Goal: Information Seeking & Learning: Find specific page/section

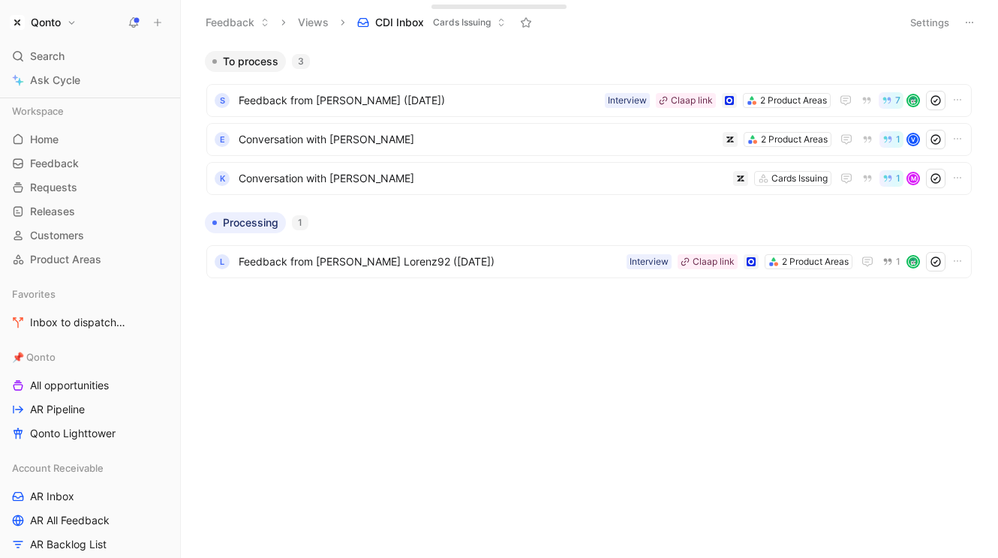
scroll to position [1143, 0]
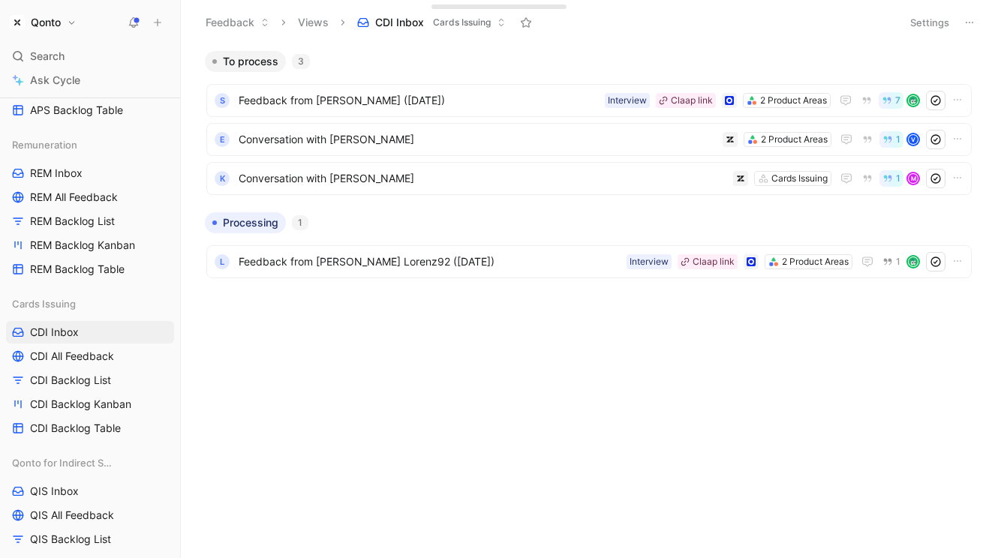
click at [59, 23] on h1 "Qonto" at bounding box center [46, 23] width 30 height 14
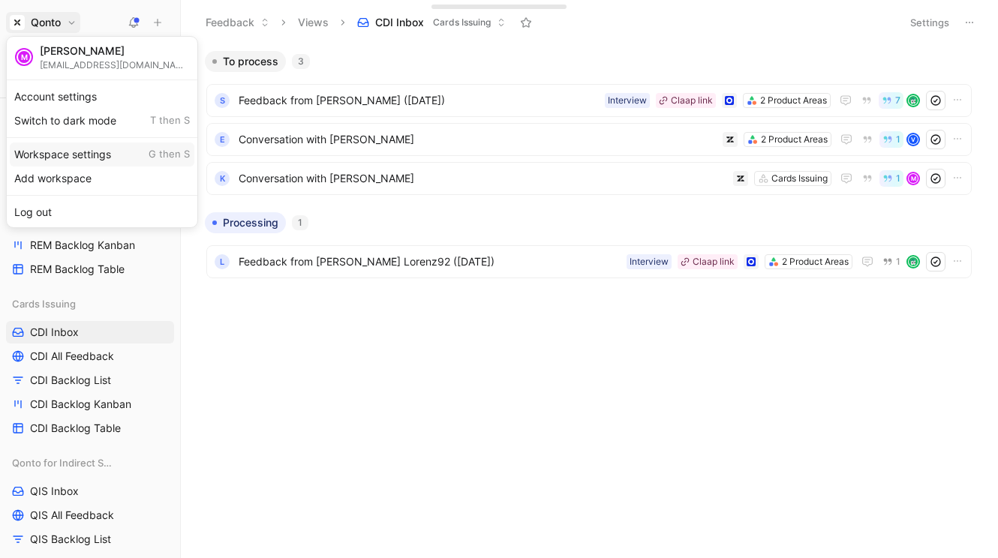
click at [58, 148] on div "Workspace settings G then S" at bounding box center [102, 155] width 185 height 24
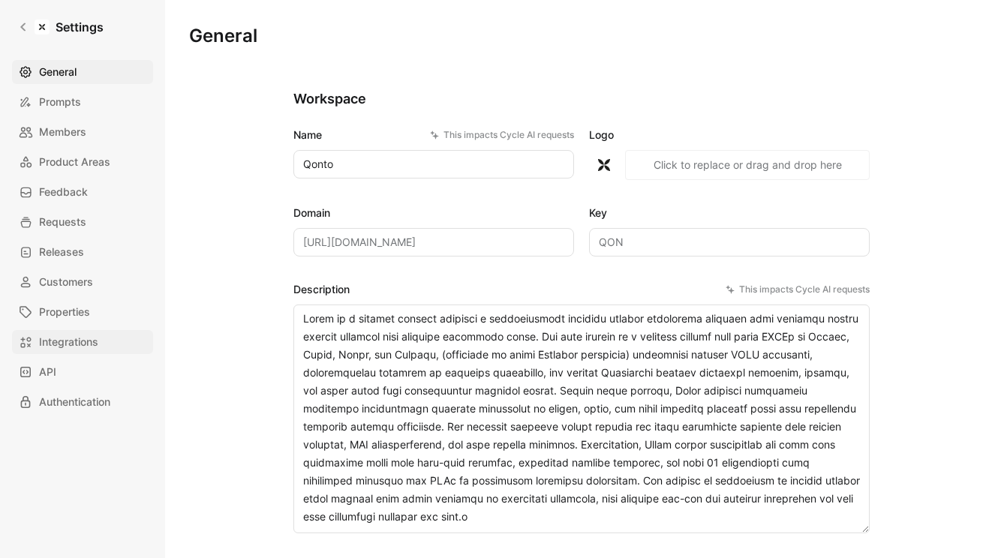
click at [92, 335] on span "Integrations" at bounding box center [68, 342] width 59 height 18
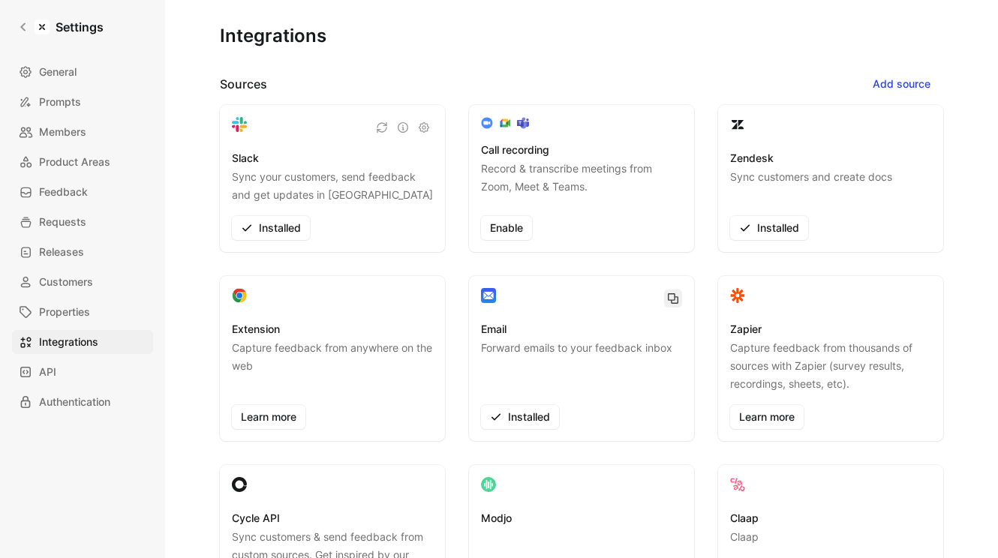
click at [667, 298] on icon "button" at bounding box center [673, 299] width 12 height 12
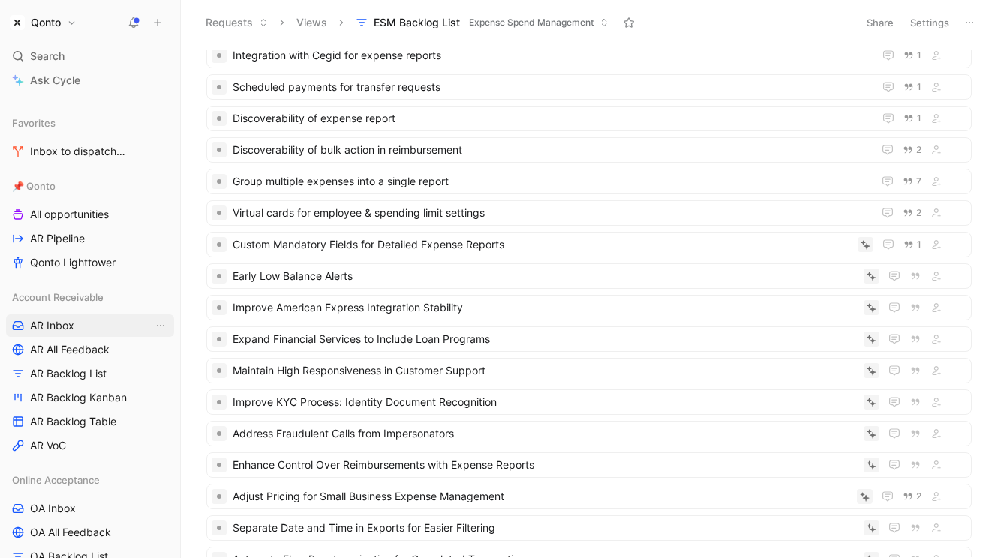
scroll to position [209, 0]
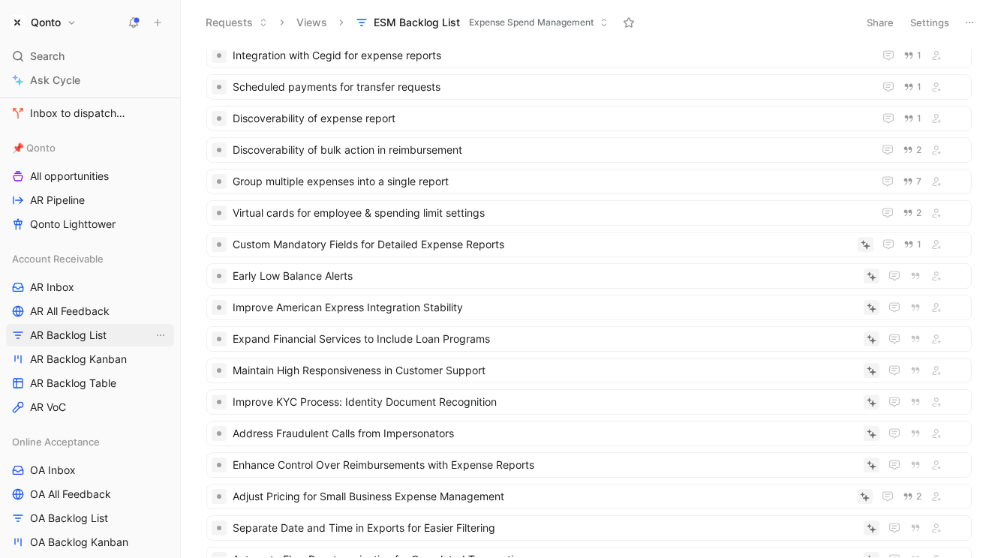
click at [80, 338] on span "AR Backlog List" at bounding box center [68, 335] width 77 height 15
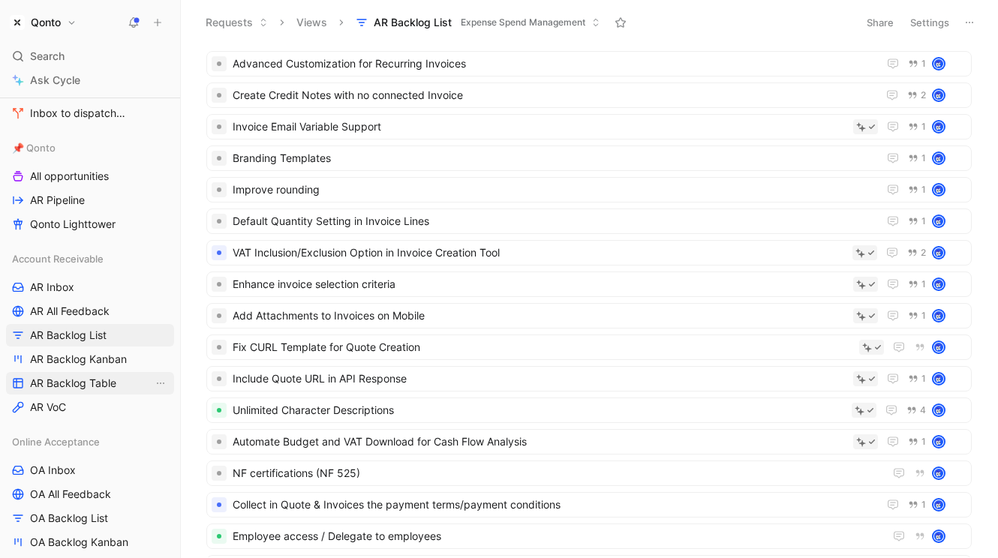
scroll to position [276, 0]
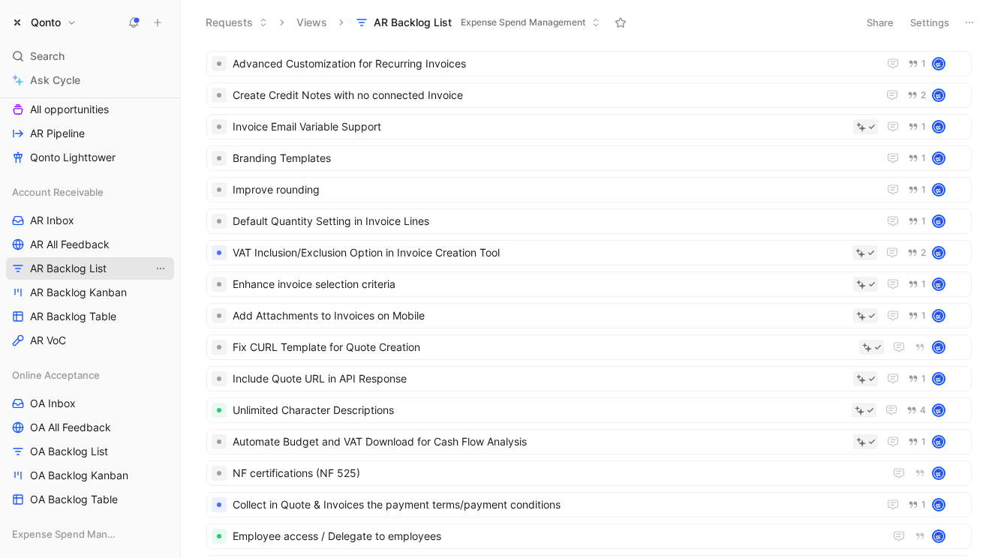
click at [159, 266] on icon "View actions" at bounding box center [161, 269] width 12 height 12
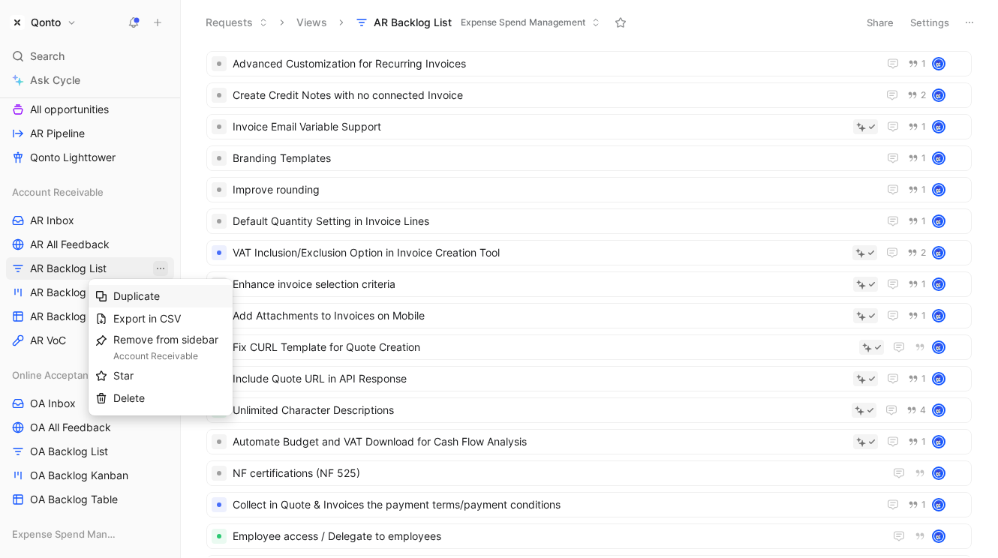
click at [164, 292] on div "Duplicate" at bounding box center [169, 296] width 113 height 18
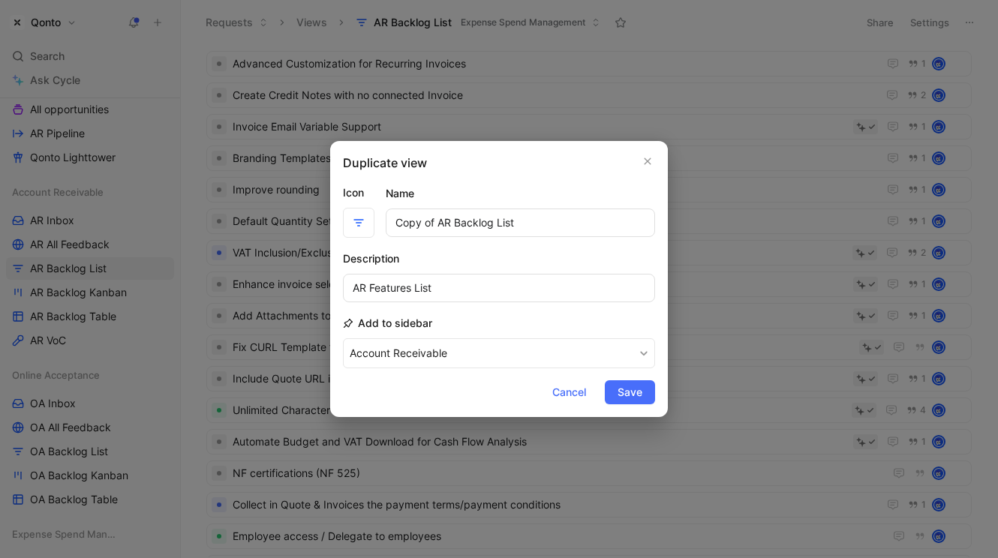
click at [427, 222] on input "Copy of AR Backlog List" at bounding box center [520, 223] width 269 height 29
drag, startPoint x: 427, startPoint y: 222, endPoint x: 336, endPoint y: 221, distance: 90.8
click at [336, 221] on div "Duplicate view Icon Name Copy of AR Backlog List Description AR Features List A…" at bounding box center [499, 279] width 338 height 276
click at [470, 233] on input "AR Backlog List" at bounding box center [520, 223] width 269 height 29
click at [557, 226] on input "AR Backlog List (to verify AI)" at bounding box center [520, 223] width 269 height 29
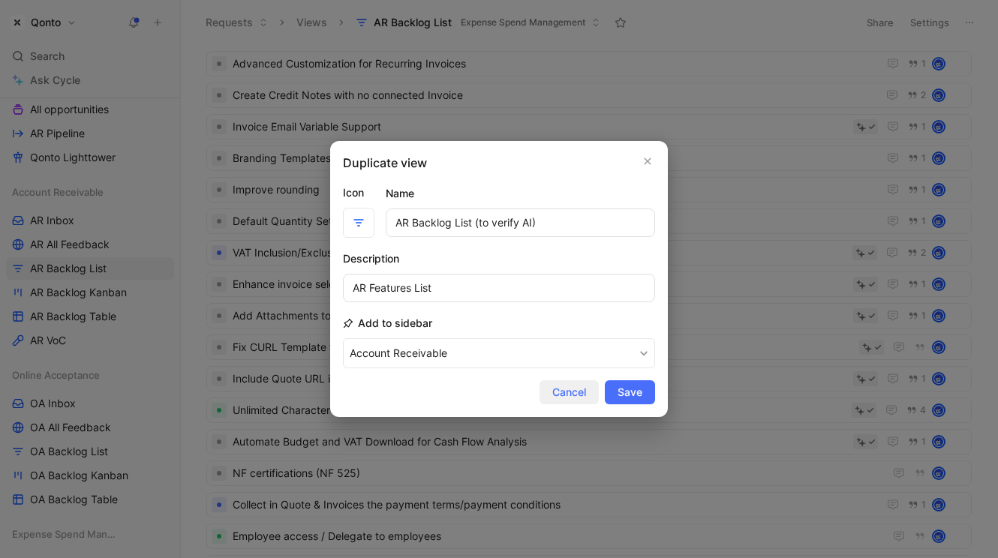
type input "AR Backlog List (to verify AI)"
click at [570, 399] on span "Cancel" at bounding box center [569, 392] width 34 height 18
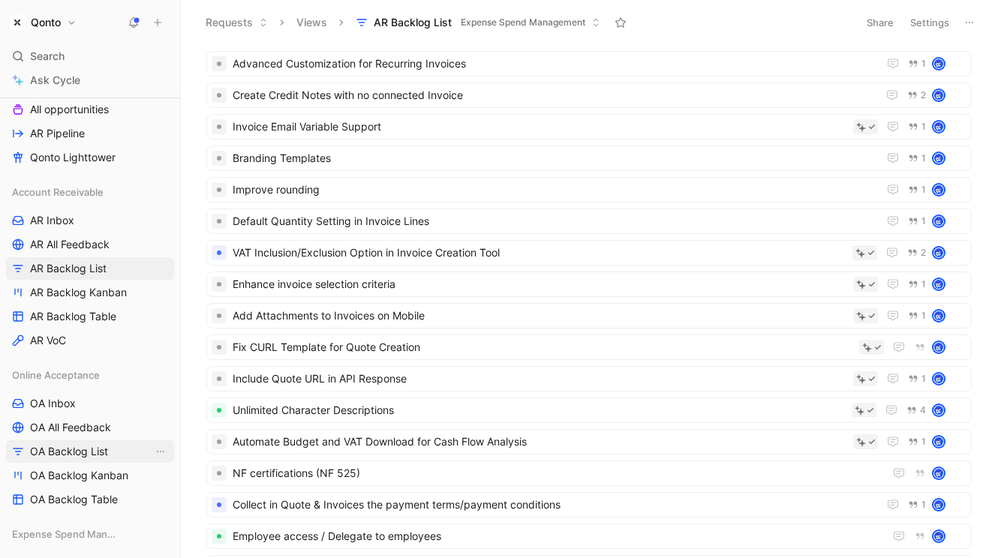
click at [94, 448] on span "OA Backlog List" at bounding box center [69, 451] width 78 height 15
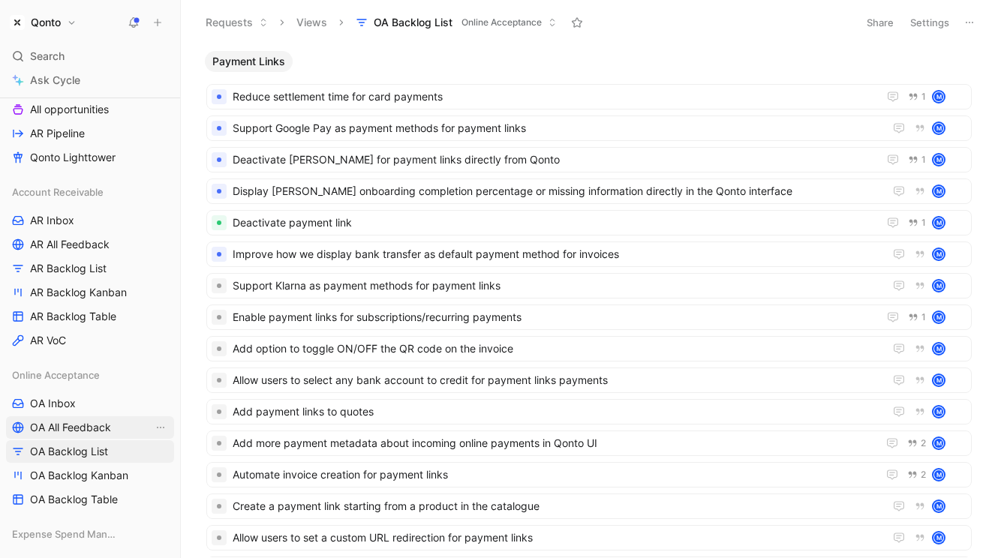
click at [83, 416] on link "OA All Feedback" at bounding box center [90, 427] width 168 height 23
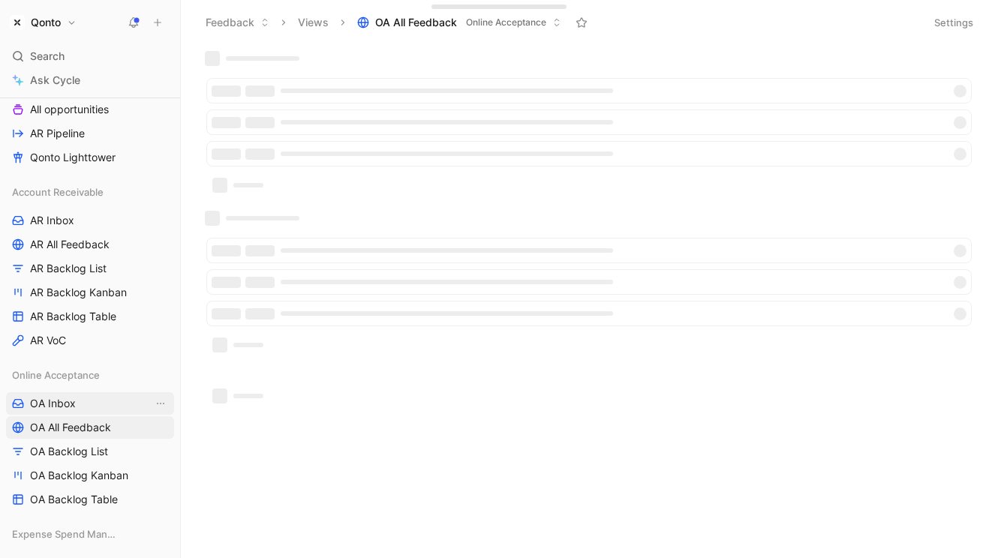
click at [83, 403] on link "OA Inbox" at bounding box center [90, 403] width 168 height 23
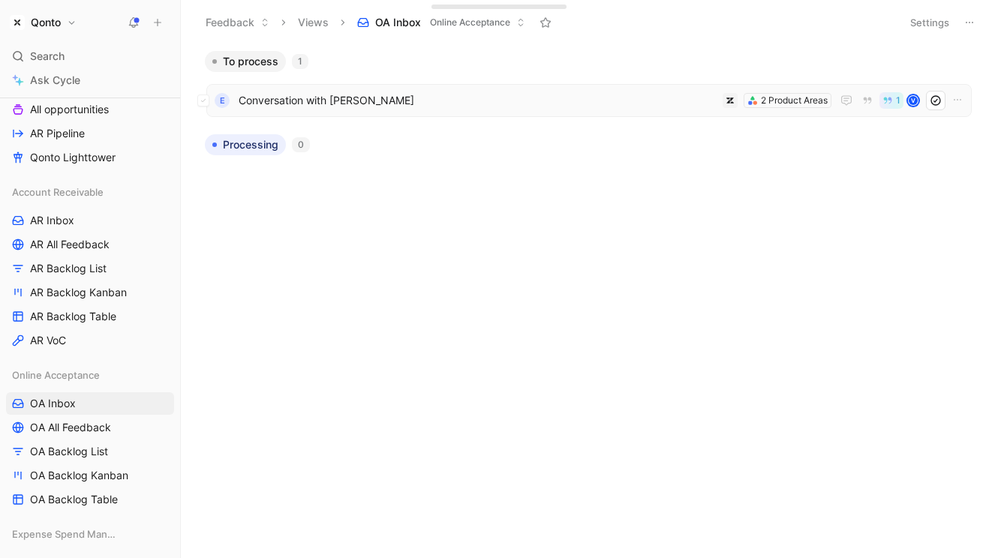
click at [415, 100] on span "Conversation with [PERSON_NAME]" at bounding box center [478, 101] width 478 height 18
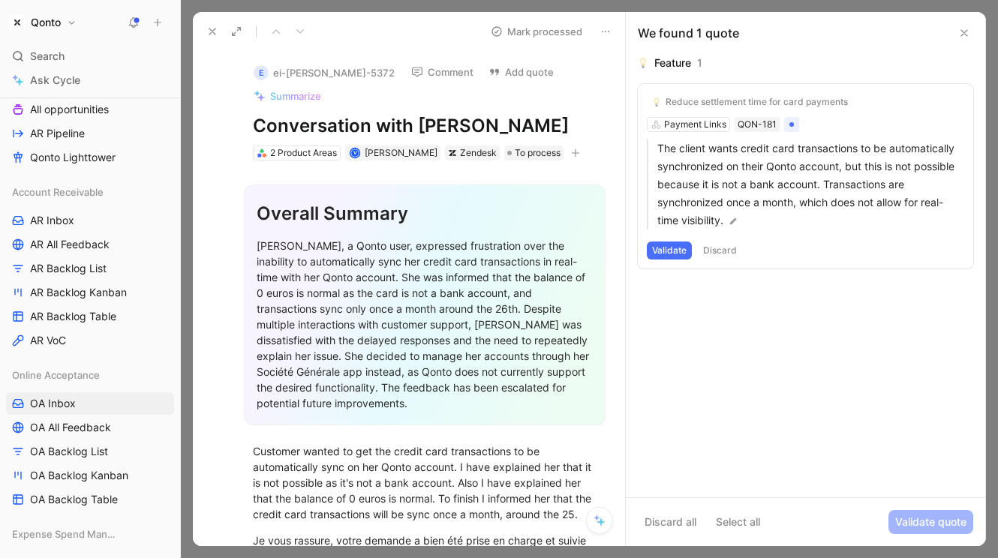
click at [208, 30] on icon at bounding box center [212, 32] width 12 height 12
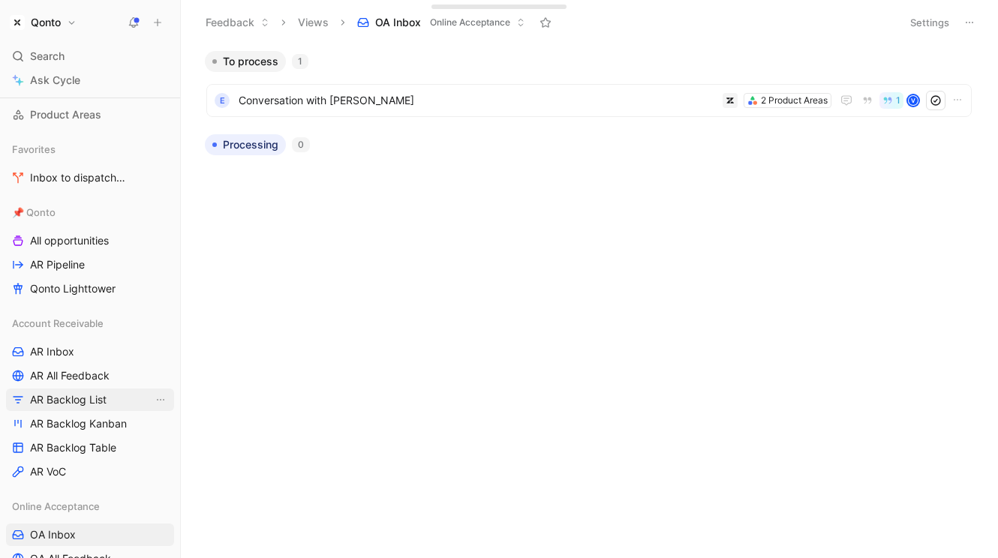
scroll to position [135, 0]
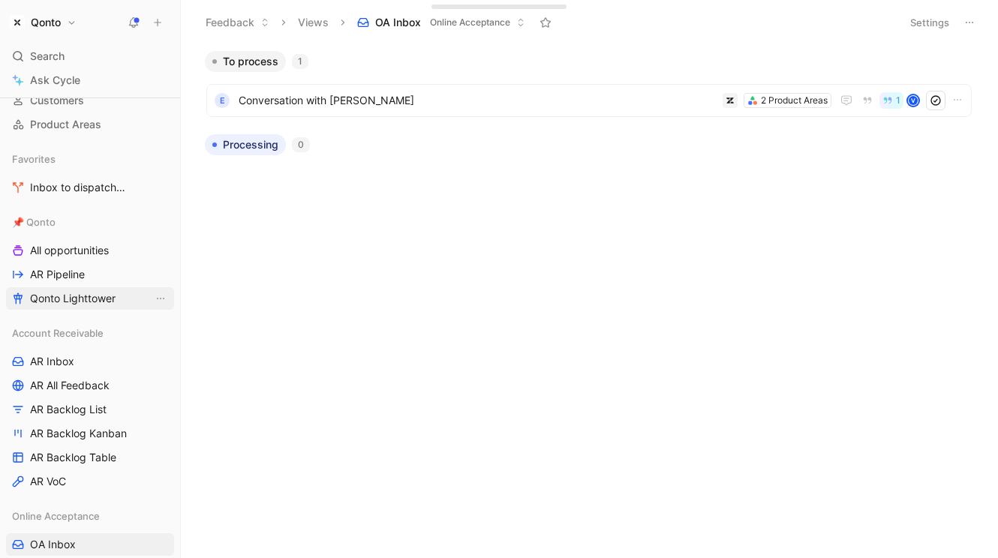
click at [112, 299] on span "Qonto Lighttower" at bounding box center [73, 298] width 86 height 15
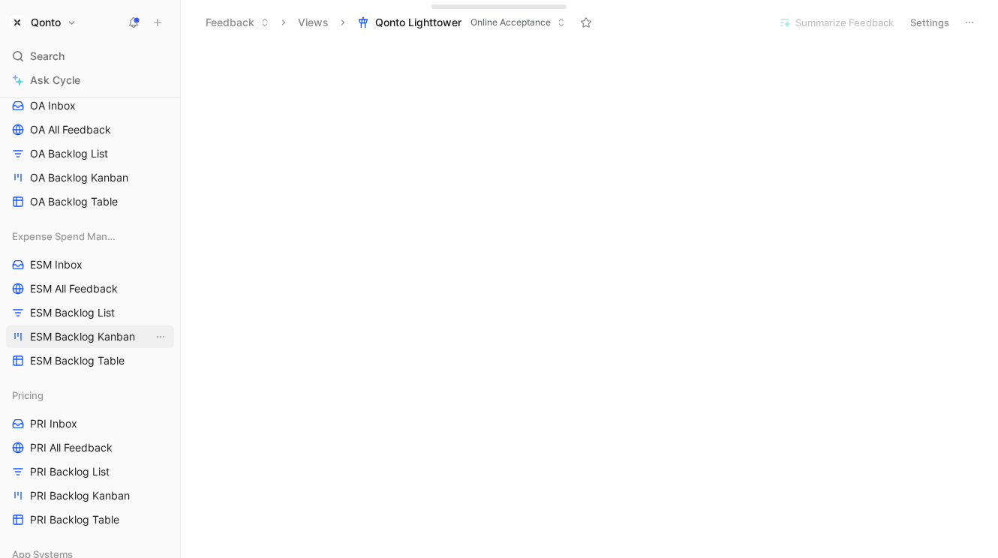
scroll to position [583, 0]
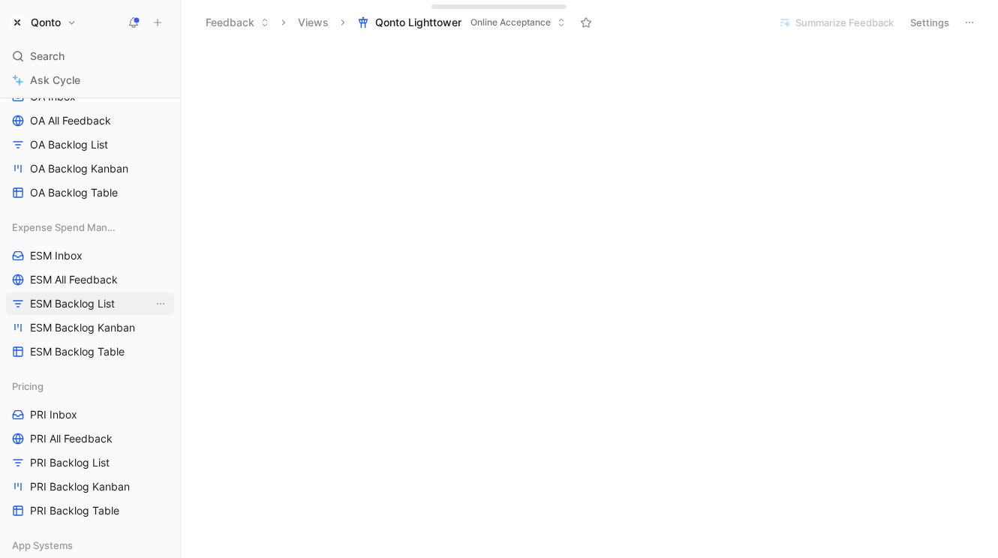
click at [87, 313] on link "ESM Backlog List" at bounding box center [90, 304] width 168 height 23
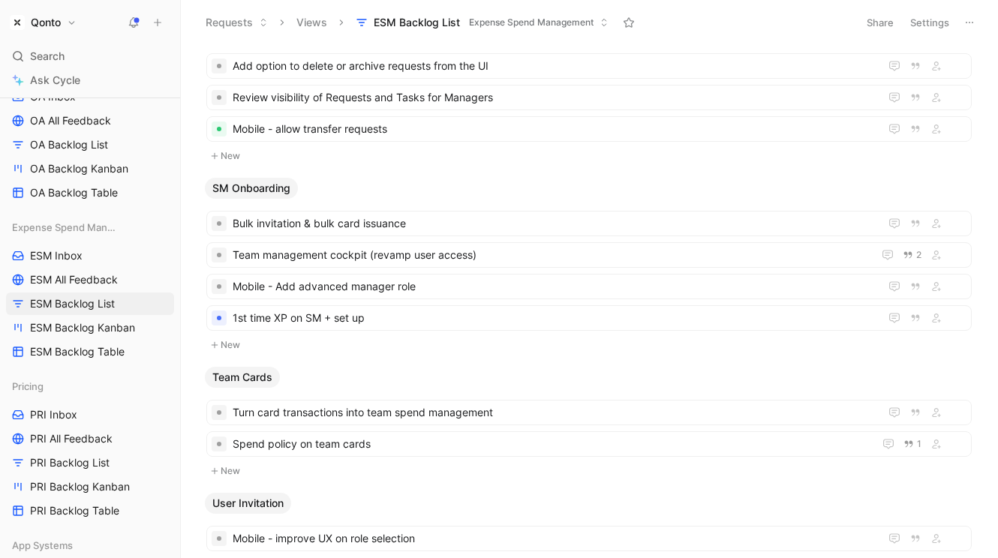
scroll to position [1911, 0]
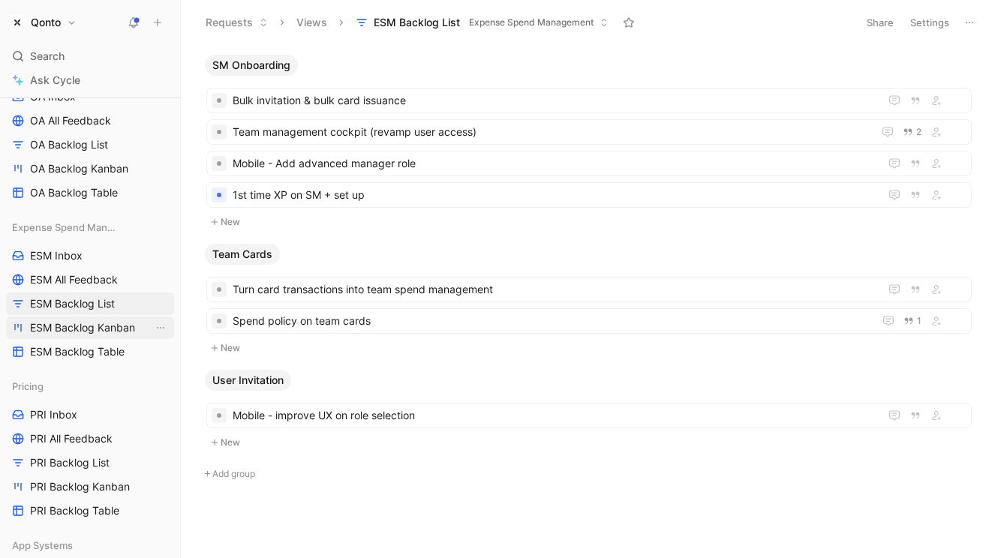
click at [84, 318] on link "ESM Backlog Kanban" at bounding box center [90, 328] width 168 height 23
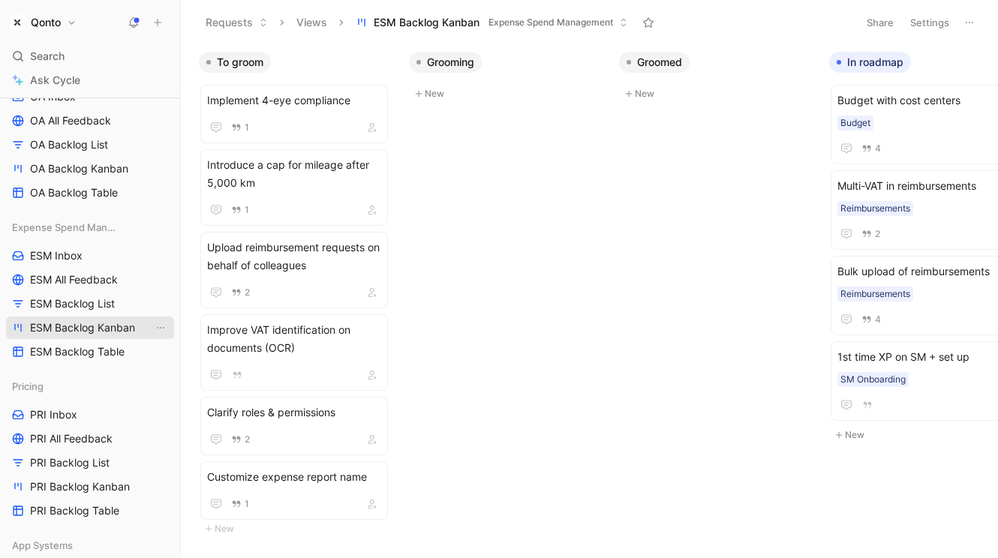
click at [92, 317] on link "ESM Backlog Kanban" at bounding box center [90, 328] width 168 height 23
click at [92, 308] on span "ESM Backlog List" at bounding box center [72, 303] width 85 height 15
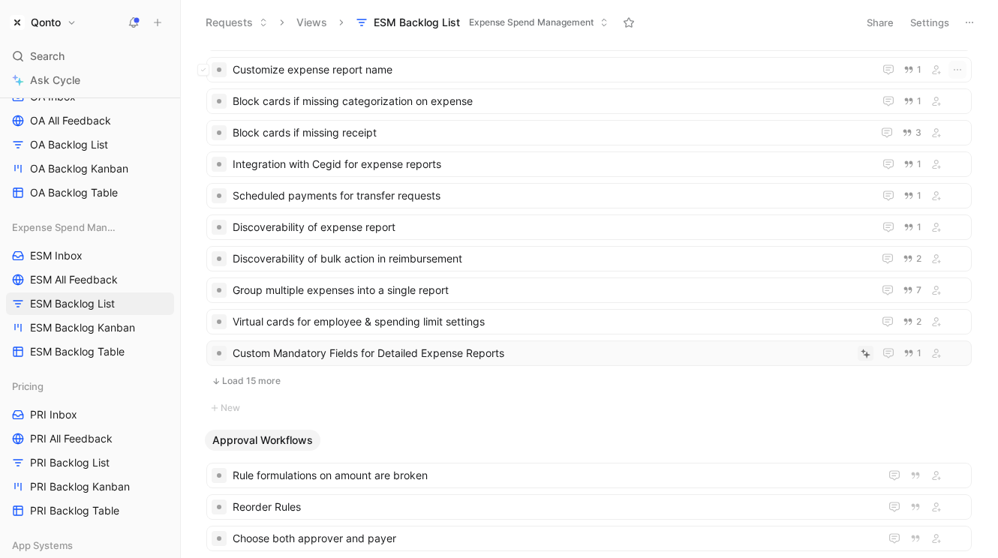
scroll to position [203, 0]
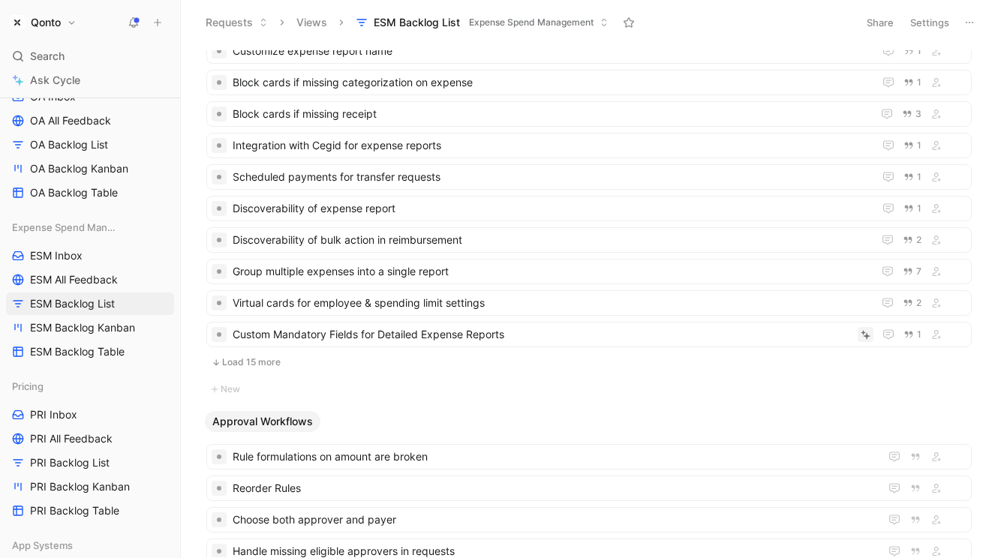
click at [262, 362] on button "Load 15 more" at bounding box center [588, 362] width 765 height 18
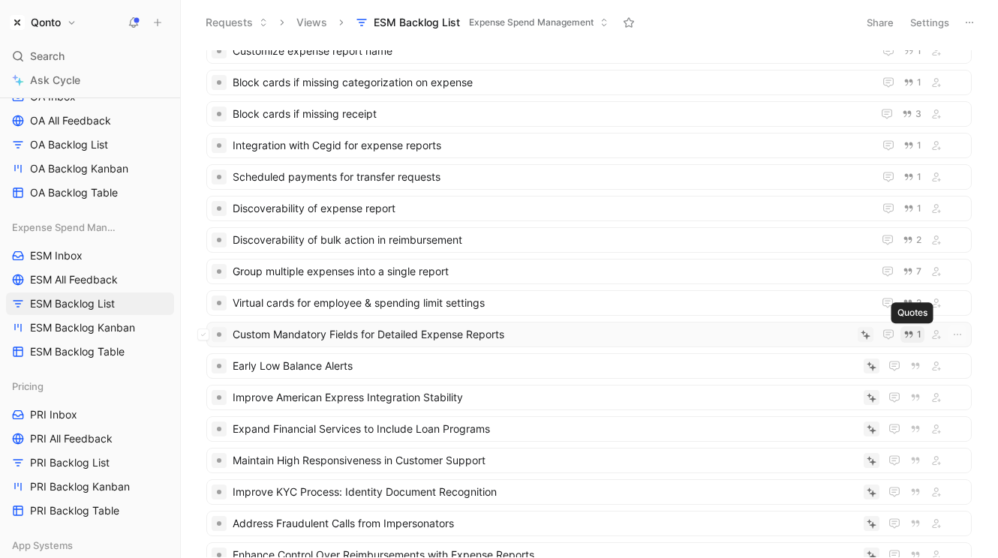
click at [909, 333] on icon "button" at bounding box center [908, 334] width 11 height 11
click at [918, 336] on span "1" at bounding box center [919, 334] width 5 height 9
click at [848, 315] on button "Verify" at bounding box center [837, 310] width 52 height 21
click at [858, 338] on icon at bounding box center [856, 335] width 10 height 10
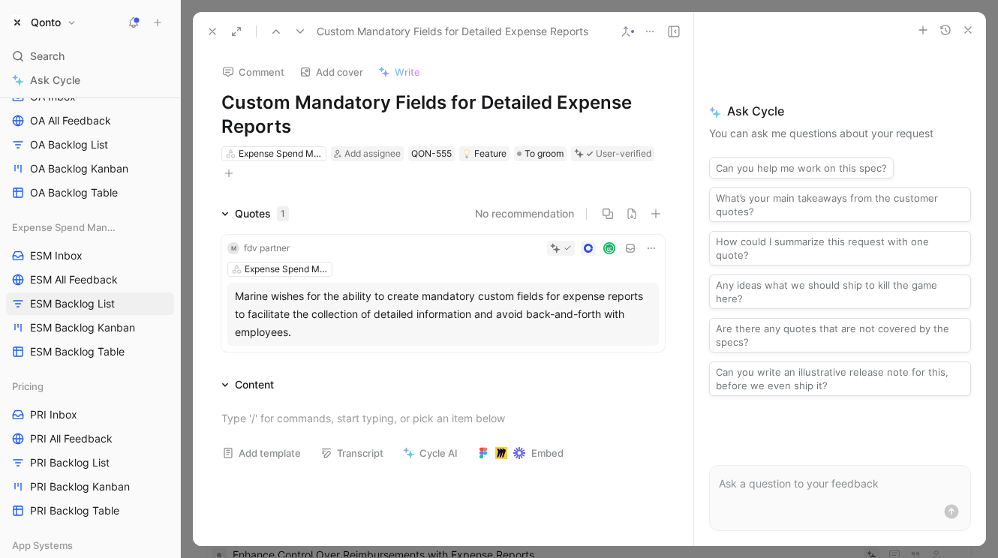
click at [213, 26] on icon at bounding box center [212, 32] width 12 height 12
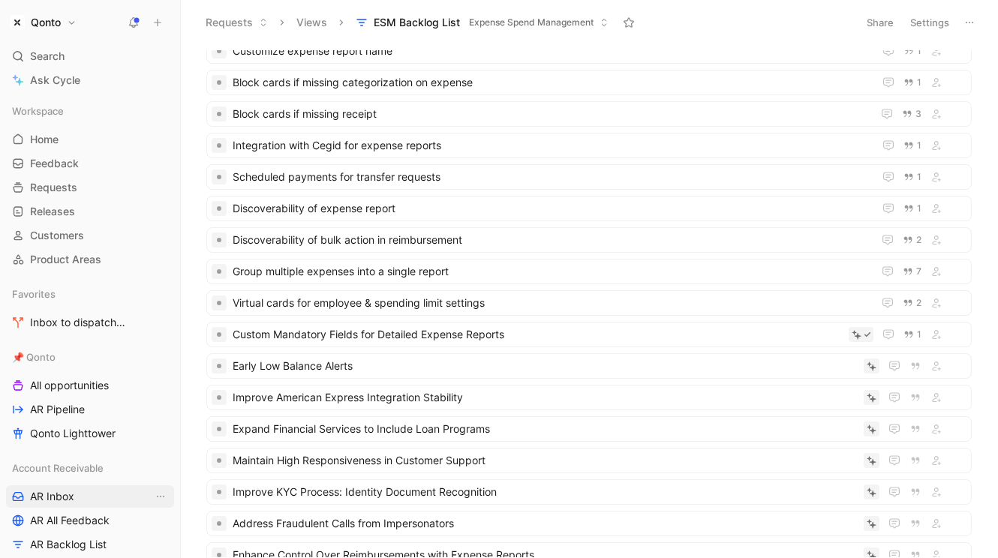
click at [82, 501] on link "AR Inbox" at bounding box center [90, 496] width 168 height 23
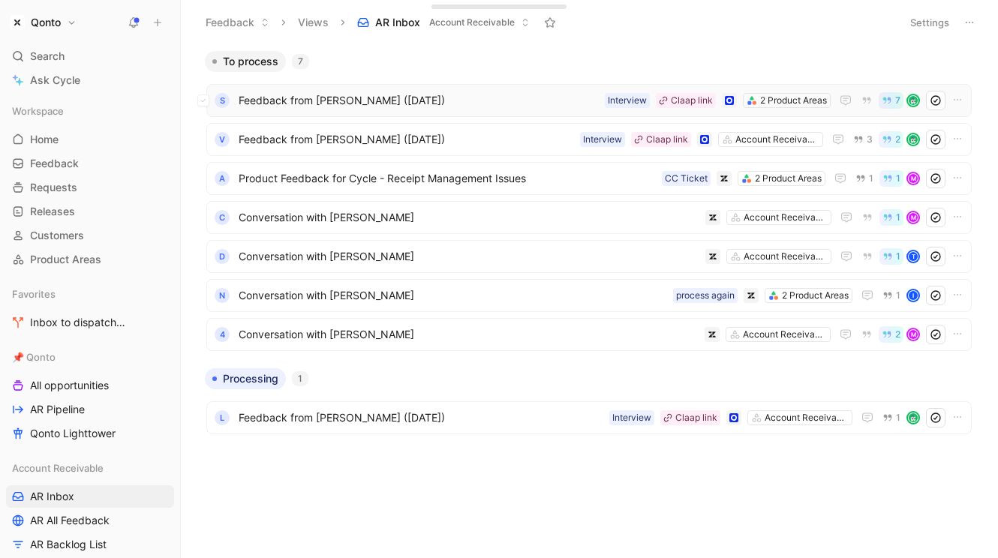
click at [417, 101] on span "Feedback from [PERSON_NAME] ([DATE])" at bounding box center [419, 101] width 360 height 18
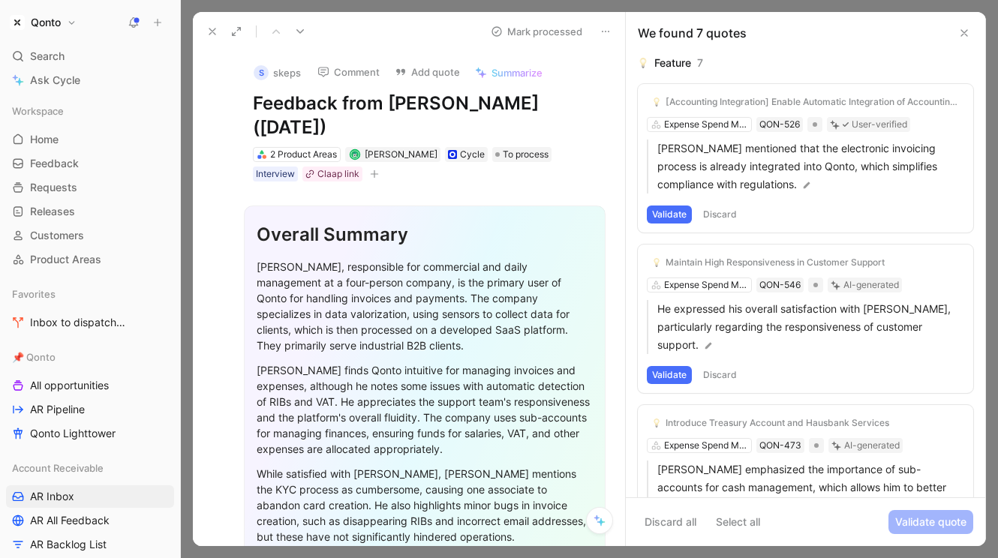
click at [209, 29] on use at bounding box center [212, 32] width 6 height 6
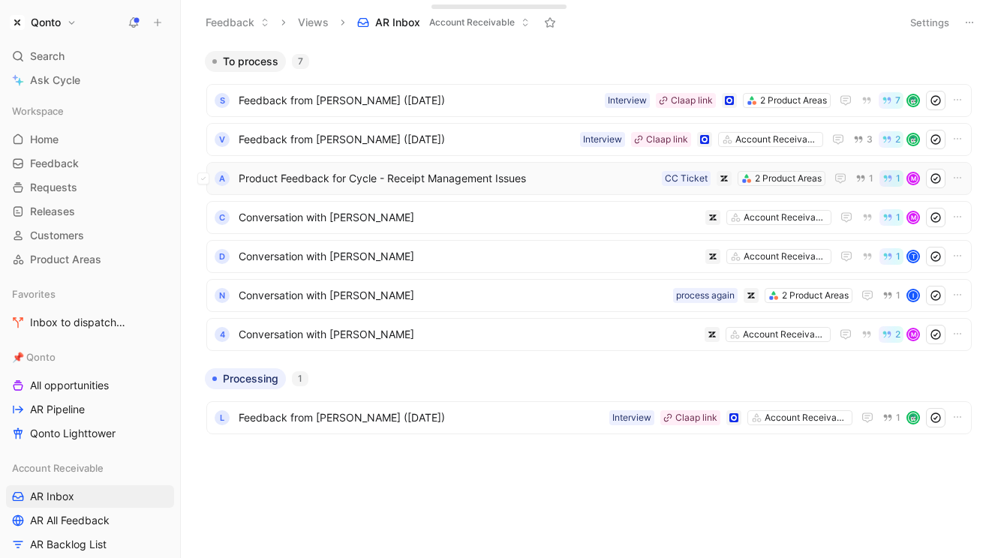
click at [516, 170] on span "Product Feedback for Cycle - Receipt Management Issues" at bounding box center [447, 179] width 417 height 18
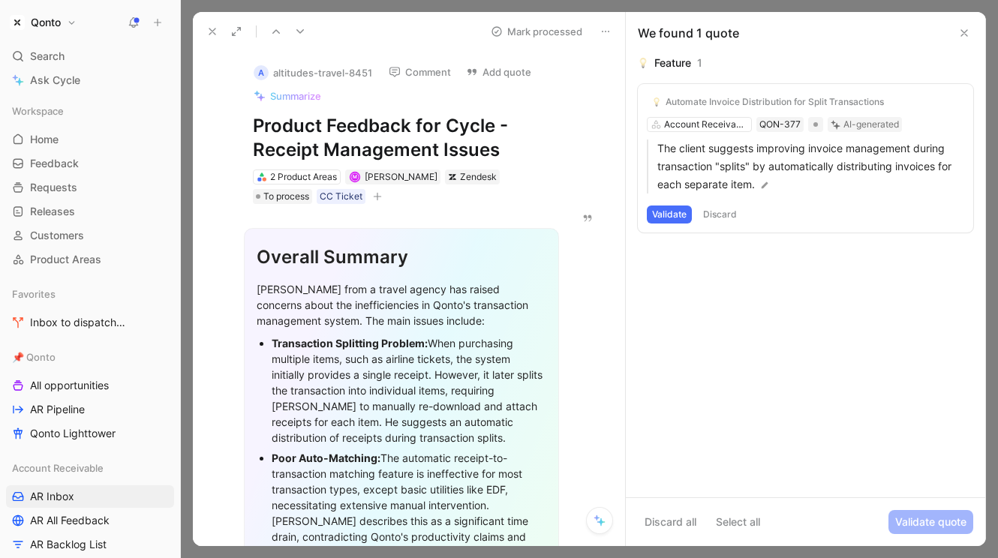
click at [209, 29] on use at bounding box center [212, 32] width 6 height 6
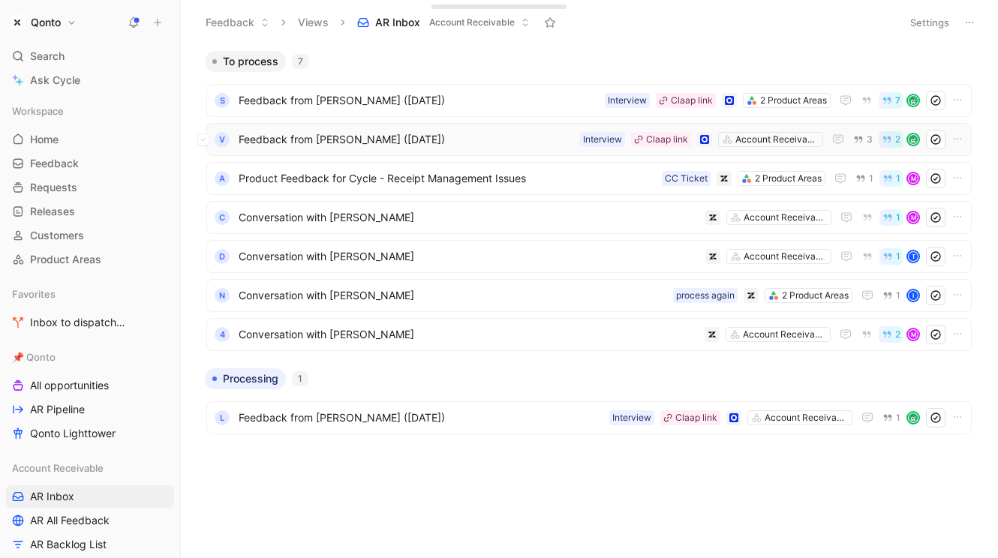
click at [420, 146] on span "Feedback from [PERSON_NAME] ([DATE])" at bounding box center [406, 140] width 335 height 18
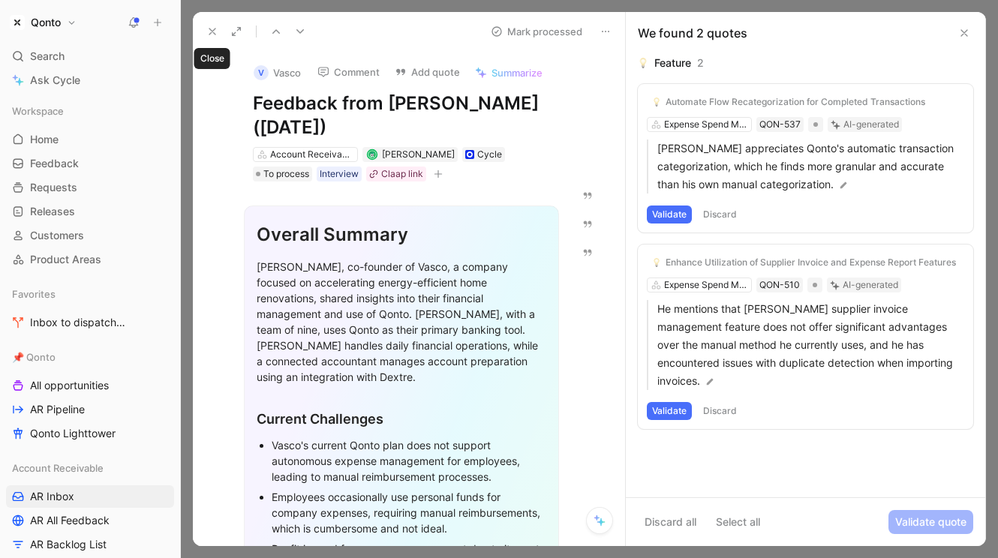
click at [210, 33] on use at bounding box center [212, 32] width 6 height 6
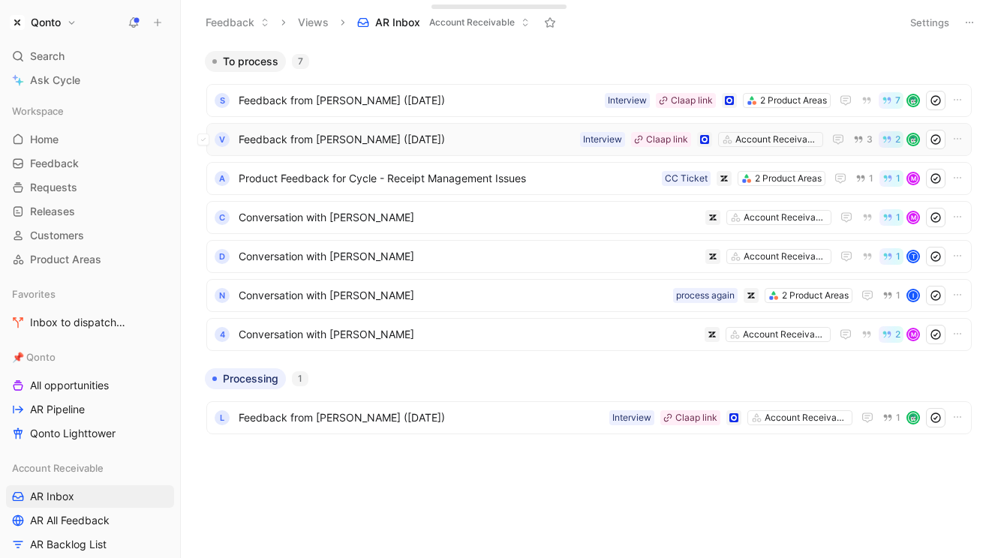
click at [472, 140] on span "Feedback from [PERSON_NAME] ([DATE])" at bounding box center [406, 140] width 335 height 18
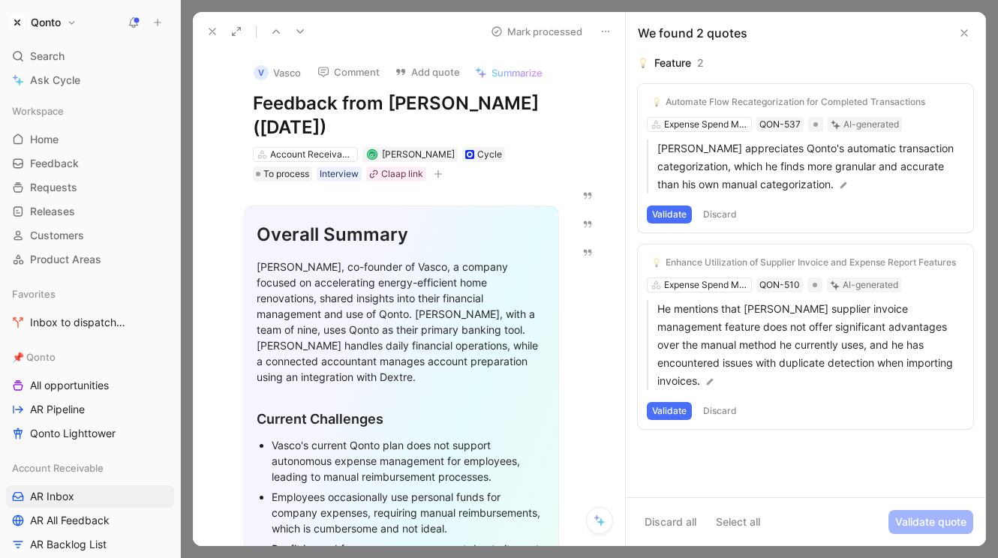
click at [698, 123] on div "Automate Flow Recategorization for Completed Transactions Expense Spend Managem…" at bounding box center [805, 158] width 335 height 149
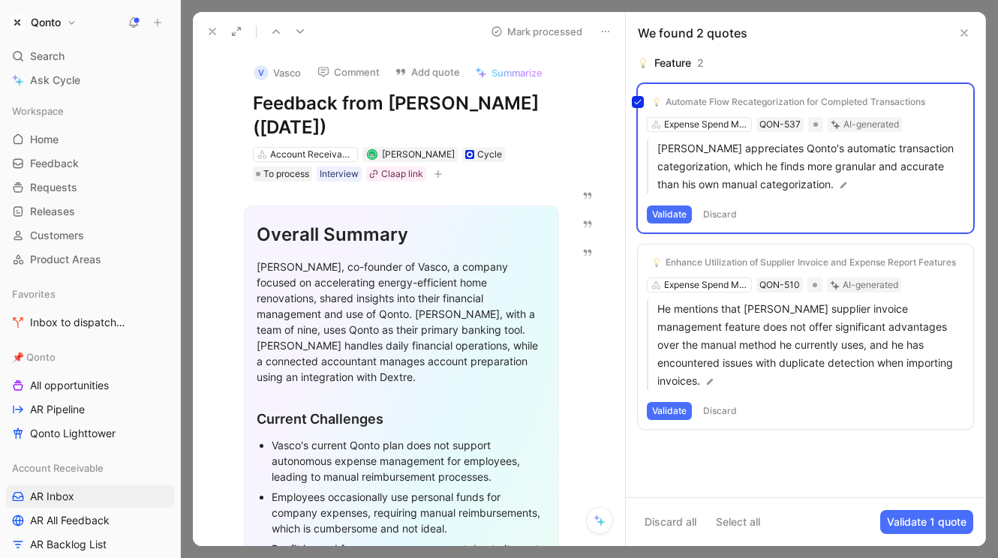
click at [686, 122] on div "Automate Flow Recategorization for Completed Transactions Expense Spend Managem…" at bounding box center [805, 158] width 335 height 149
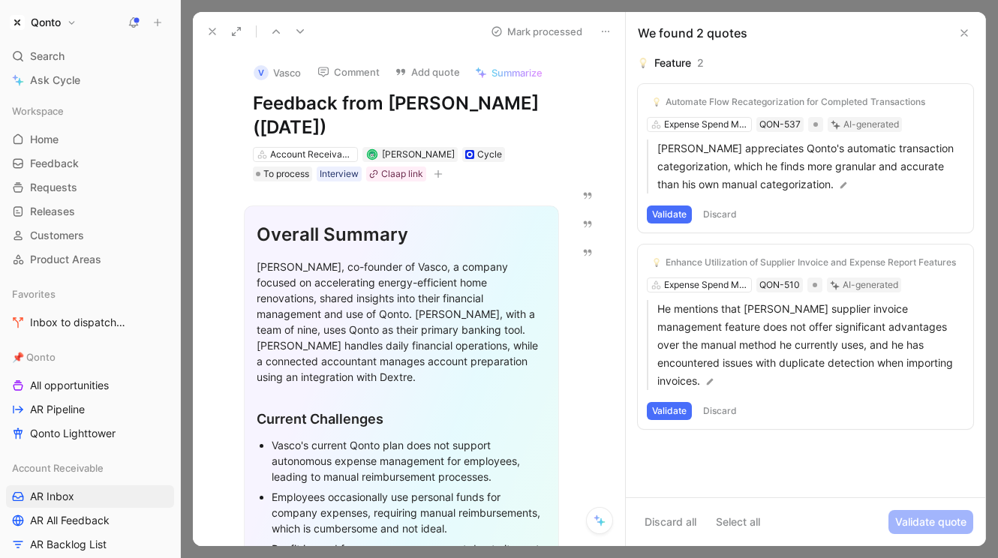
click at [696, 125] on div "Automate Flow Recategorization for Completed Transactions Expense Spend Managem…" at bounding box center [805, 158] width 335 height 149
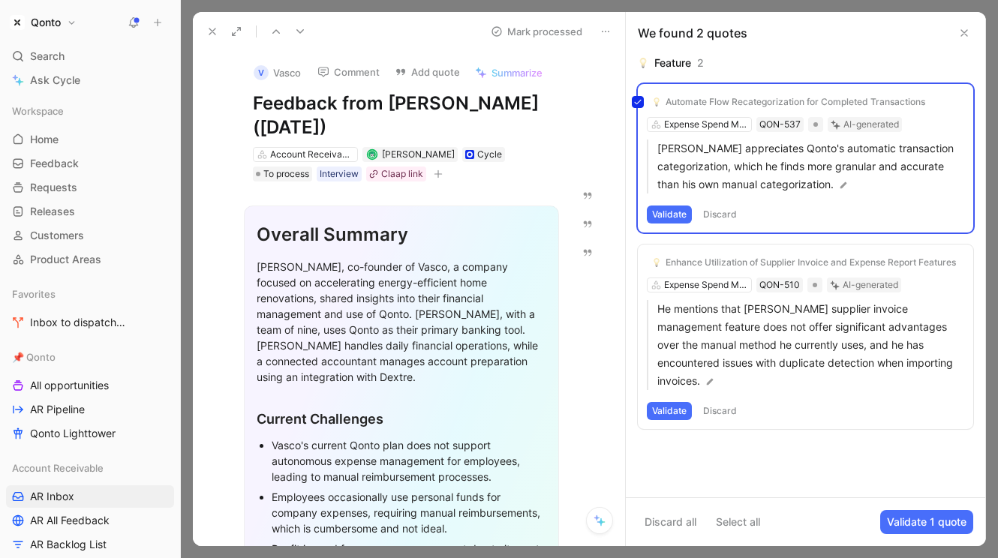
click at [696, 125] on div "Automate Flow Recategorization for Completed Transactions Expense Spend Managem…" at bounding box center [805, 158] width 335 height 149
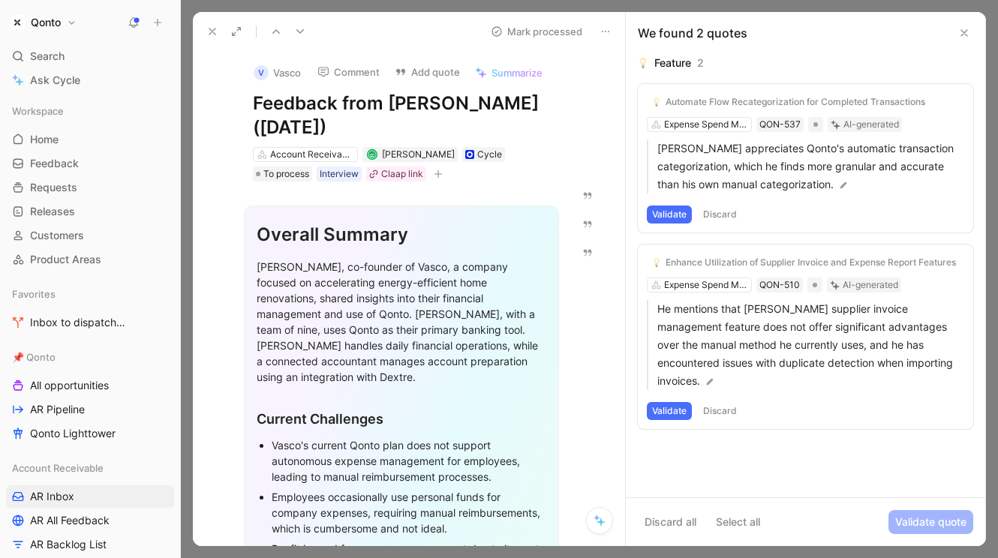
click at [696, 125] on div "Automate Flow Recategorization for Completed Transactions Expense Spend Managem…" at bounding box center [805, 158] width 335 height 149
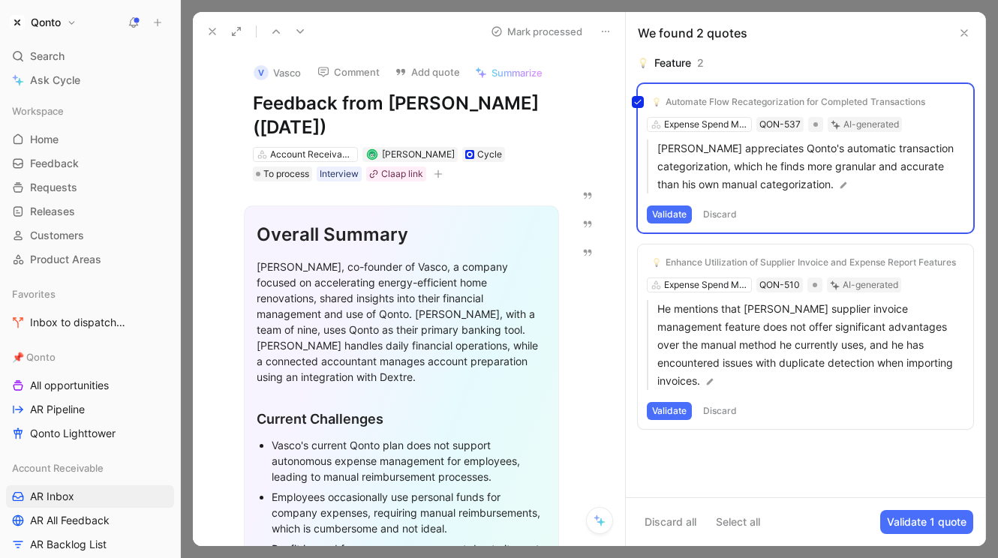
click at [734, 109] on div "Automate Flow Recategorization for Completed Transactions Expense Spend Managem…" at bounding box center [805, 158] width 335 height 149
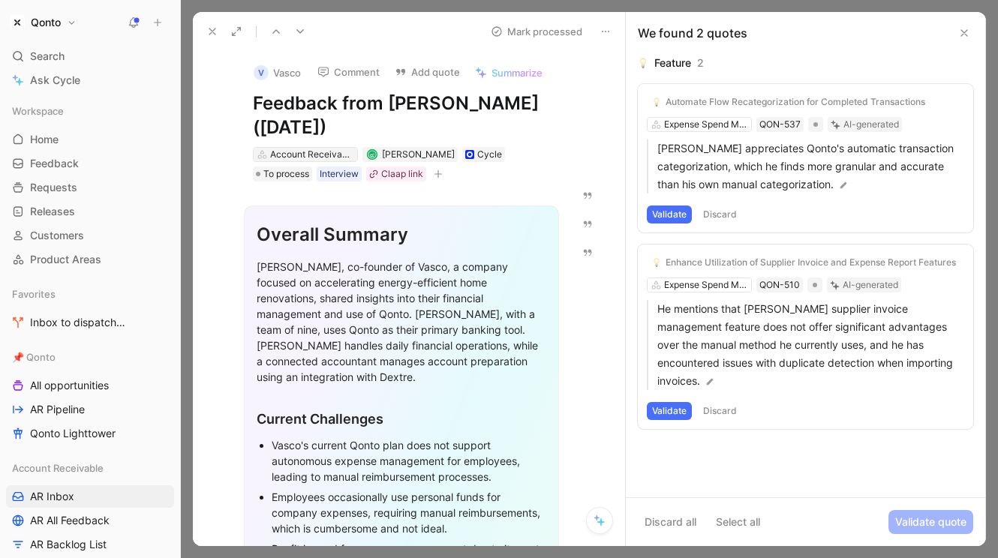
click at [326, 162] on div "Account Receivable" at bounding box center [312, 154] width 84 height 15
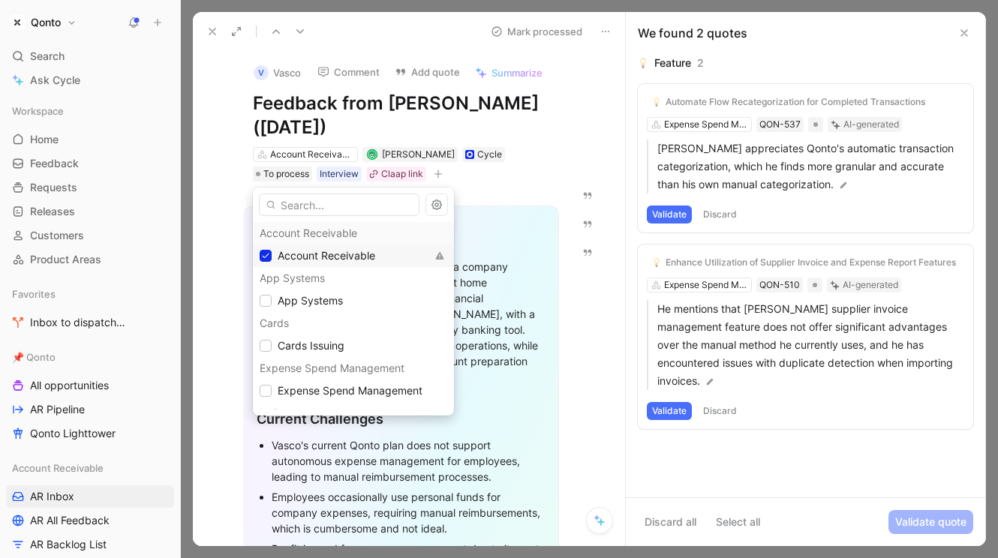
click at [313, 254] on span "Account Receivable" at bounding box center [327, 255] width 98 height 13
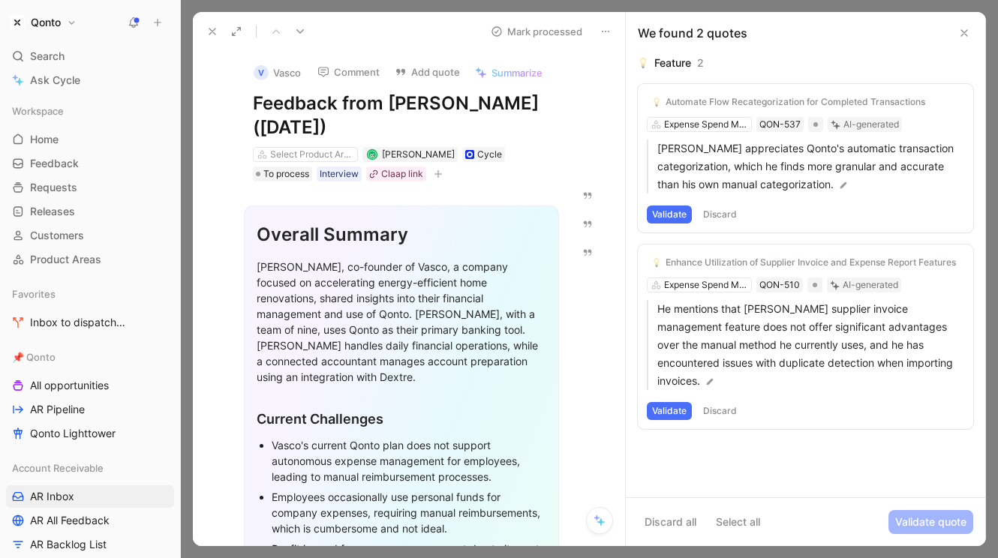
click at [207, 26] on icon at bounding box center [212, 32] width 12 height 12
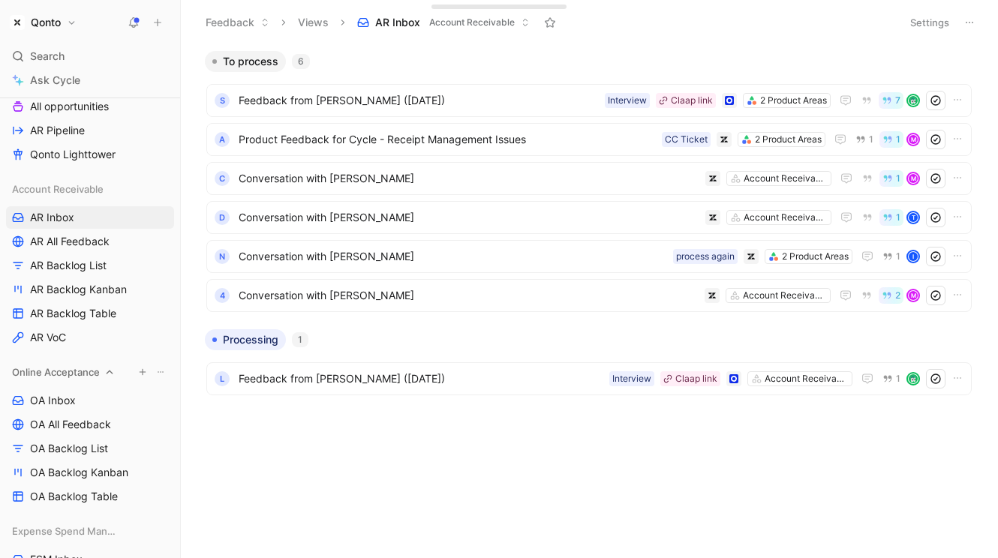
scroll to position [299, 0]
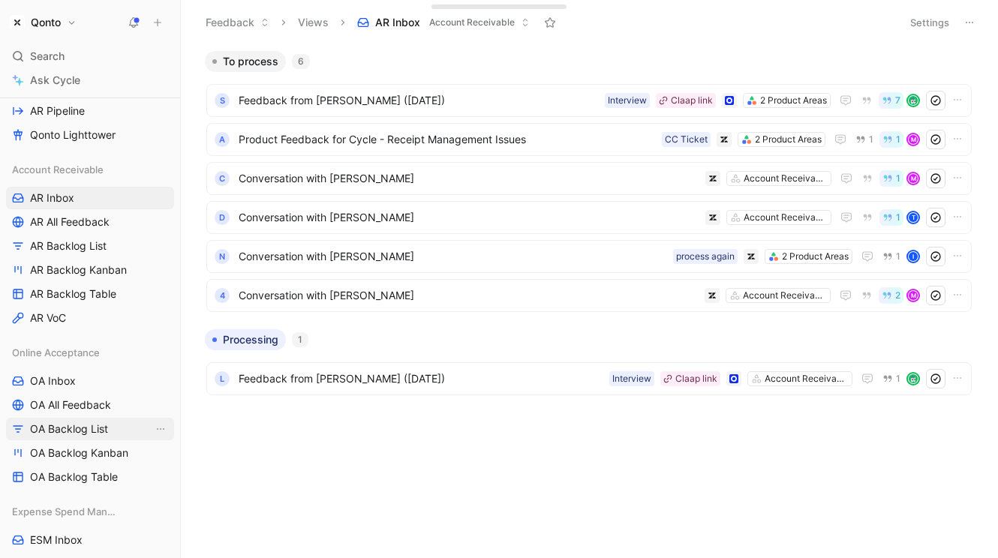
click at [65, 431] on span "OA Backlog List" at bounding box center [69, 429] width 78 height 15
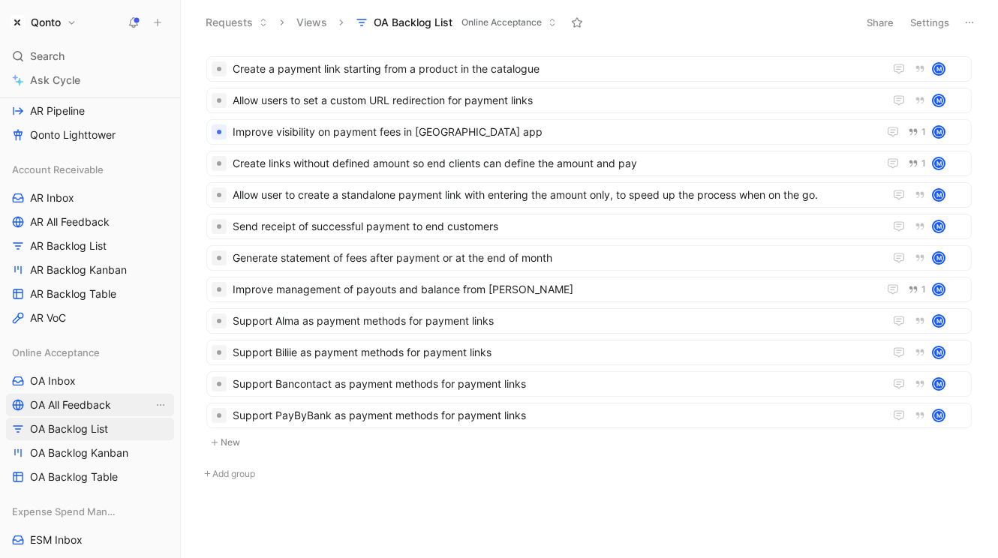
scroll to position [593, 0]
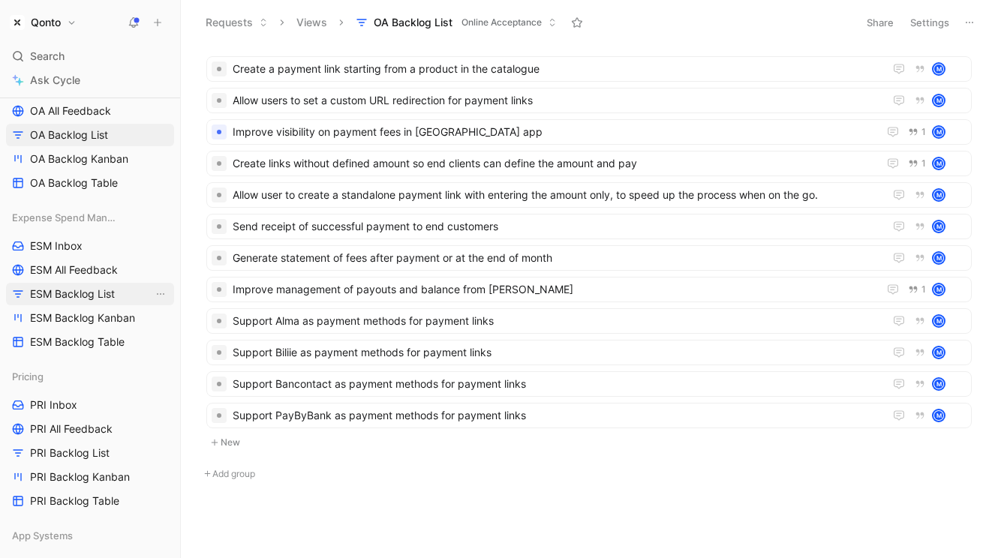
click at [88, 294] on span "ESM Backlog List" at bounding box center [72, 294] width 85 height 15
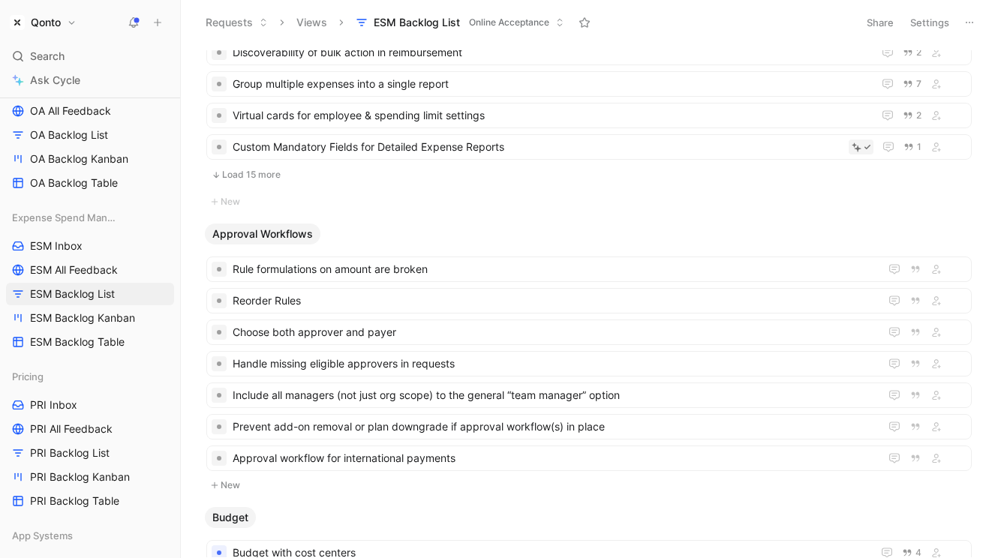
scroll to position [330, 0]
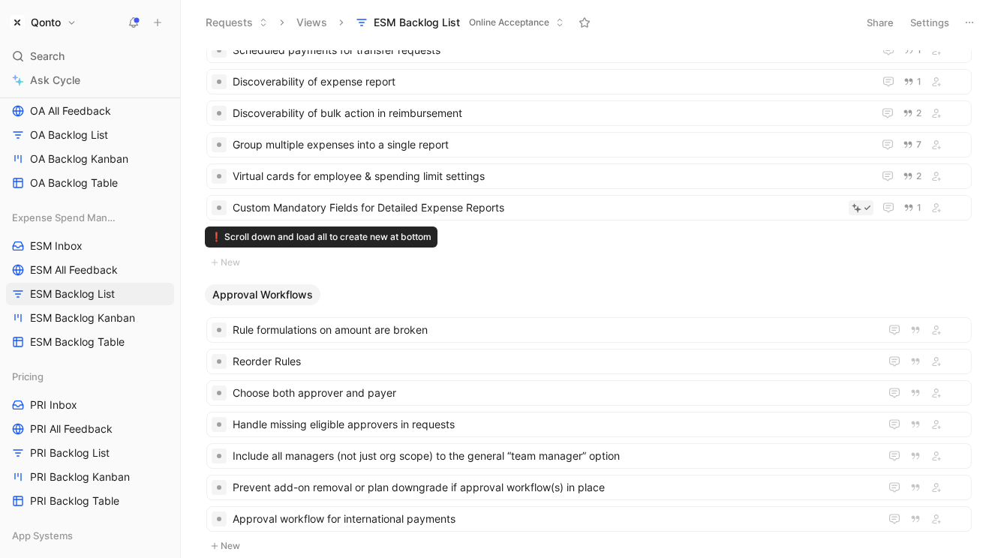
drag, startPoint x: 290, startPoint y: 248, endPoint x: 265, endPoint y: 239, distance: 27.0
click at [265, 239] on div "❗️ Scroll down and load all to create new at bottom ❗️ Scroll down and load all…" at bounding box center [321, 237] width 233 height 21
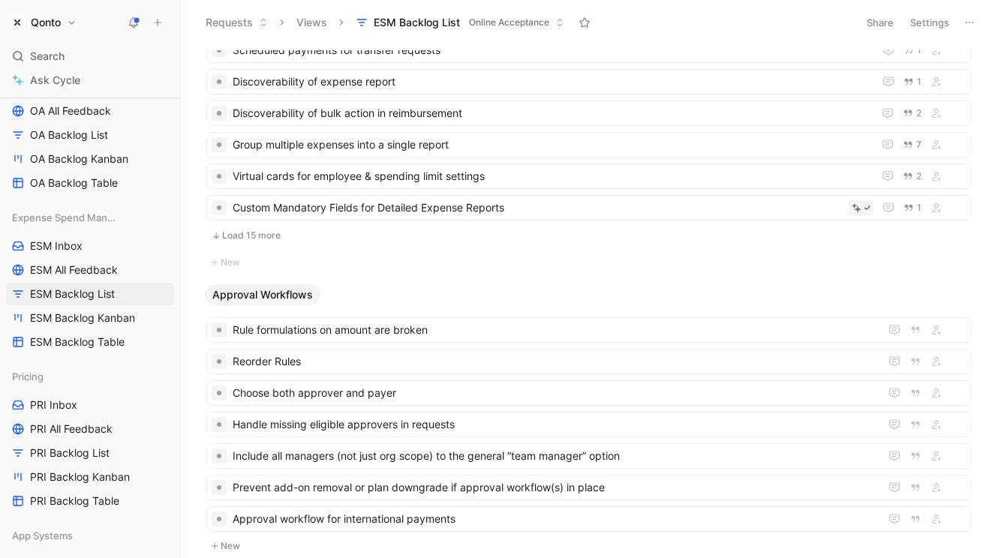
click at [269, 230] on button "Load 15 more" at bounding box center [588, 236] width 765 height 18
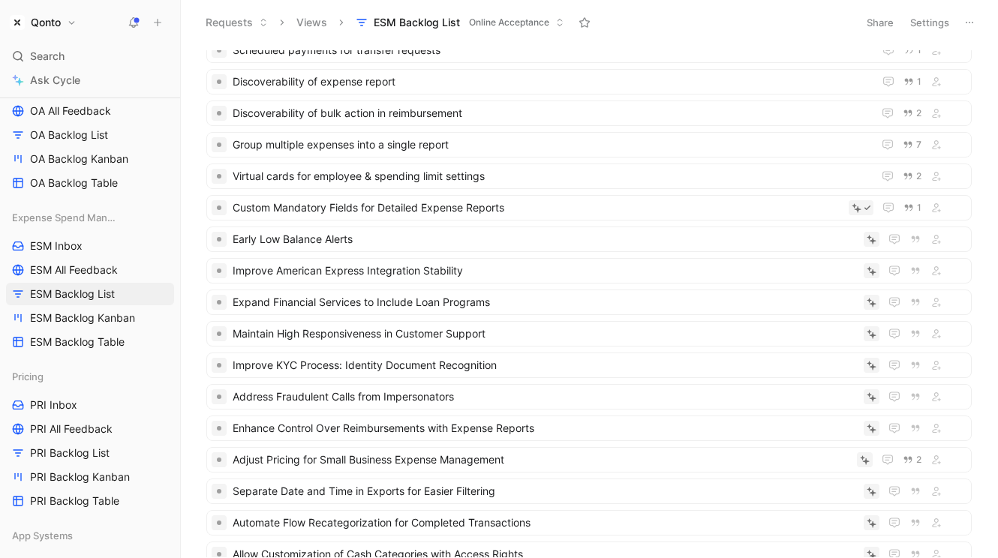
scroll to position [431, 0]
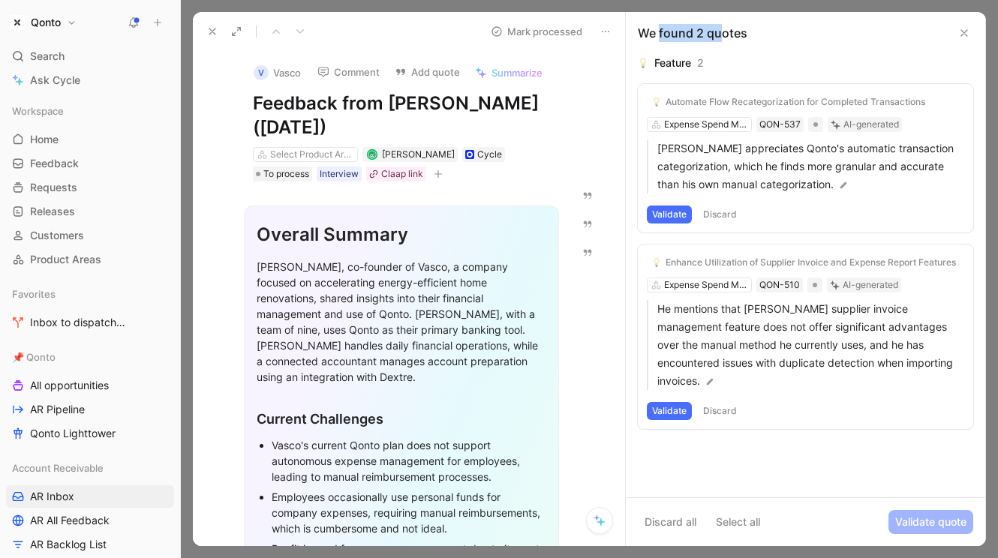
drag, startPoint x: 723, startPoint y: 33, endPoint x: 656, endPoint y: 32, distance: 66.8
click at [656, 32] on div "We found 2 quotes" at bounding box center [693, 33] width 110 height 18
drag, startPoint x: 656, startPoint y: 32, endPoint x: 645, endPoint y: 32, distance: 11.3
click at [646, 32] on div "We found 2 quotes" at bounding box center [693, 33] width 110 height 18
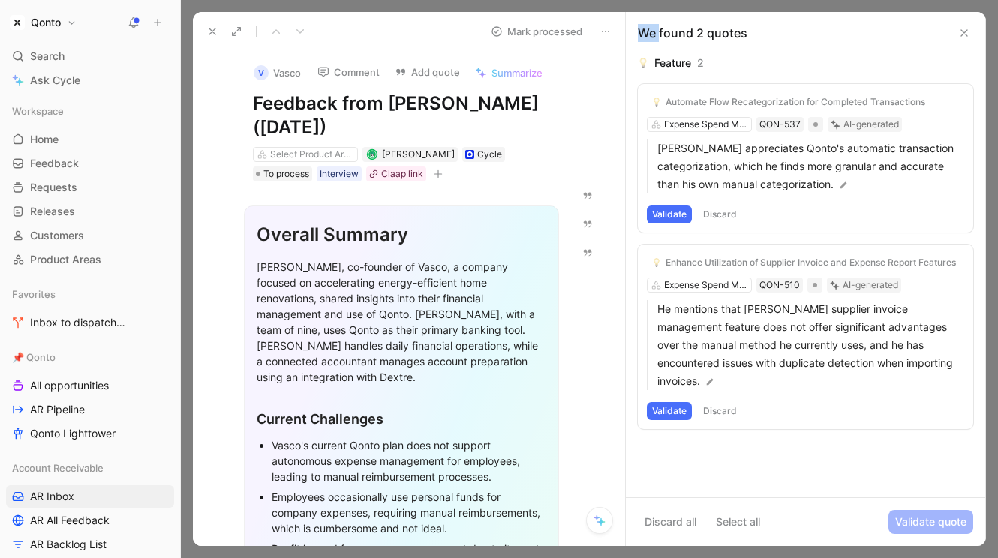
click at [645, 32] on div "We found 2 quotes" at bounding box center [693, 33] width 110 height 18
drag, startPoint x: 645, startPoint y: 32, endPoint x: 704, endPoint y: 32, distance: 59.3
click at [704, 32] on div "We found 2 quotes" at bounding box center [693, 33] width 110 height 18
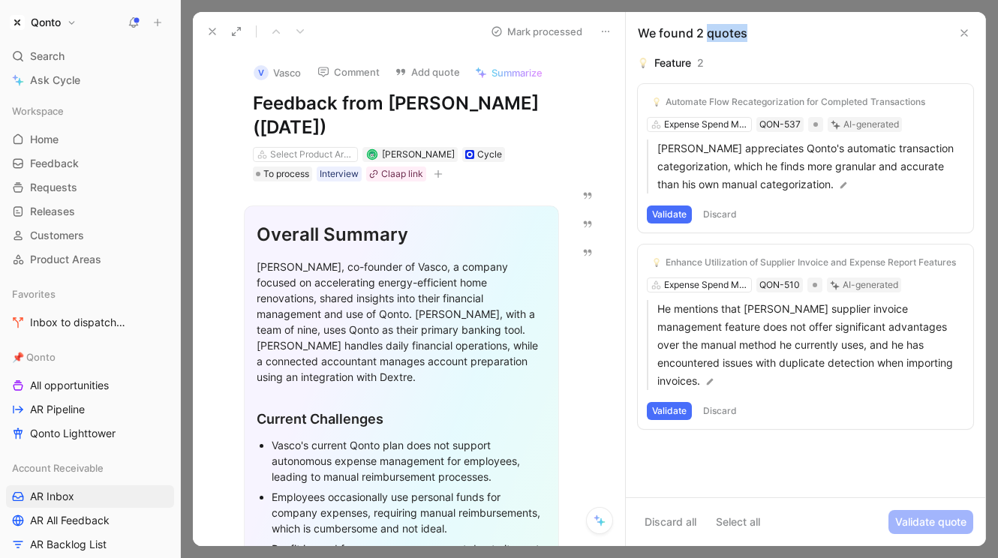
click at [704, 32] on div "We found 2 quotes" at bounding box center [693, 33] width 110 height 18
click at [679, 32] on div "We found 2 quotes" at bounding box center [693, 33] width 110 height 18
click at [702, 32] on div "We found 2 quotes" at bounding box center [693, 33] width 110 height 18
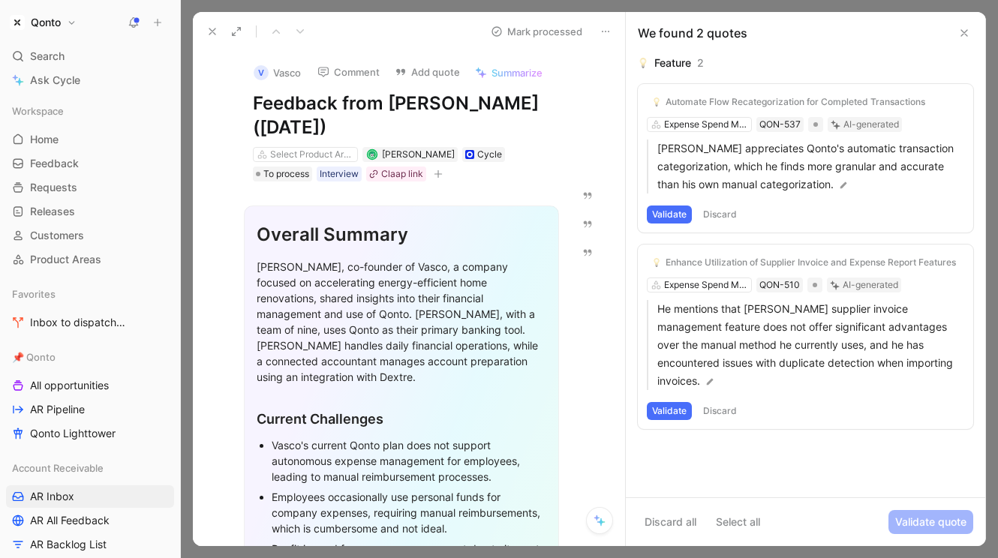
click at [698, 32] on div "We found 2 quotes" at bounding box center [693, 33] width 110 height 18
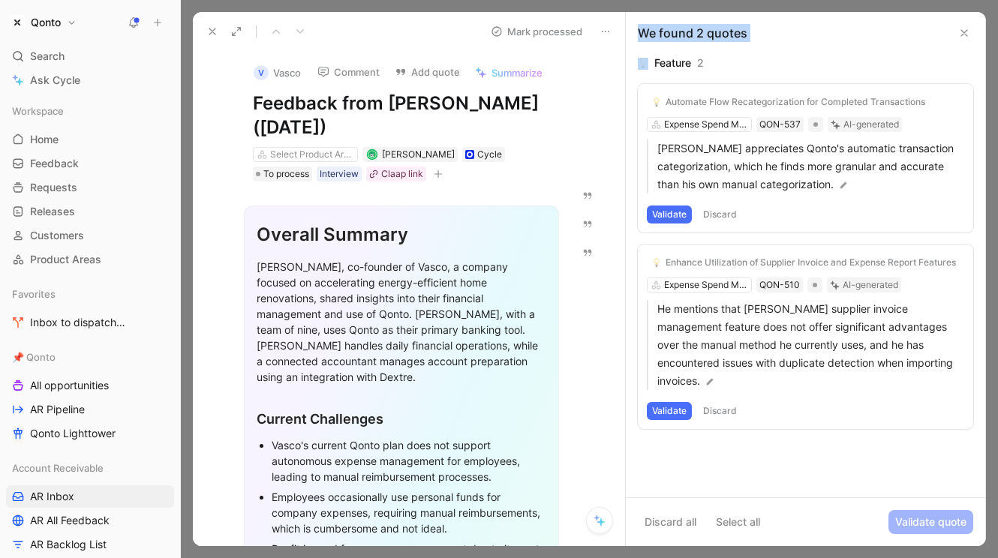
click at [668, 32] on div "We found 2 quotes" at bounding box center [693, 33] width 110 height 18
click at [644, 32] on div "We found 2 quotes" at bounding box center [693, 33] width 110 height 18
click at [734, 32] on div "We found 2 quotes" at bounding box center [693, 33] width 110 height 18
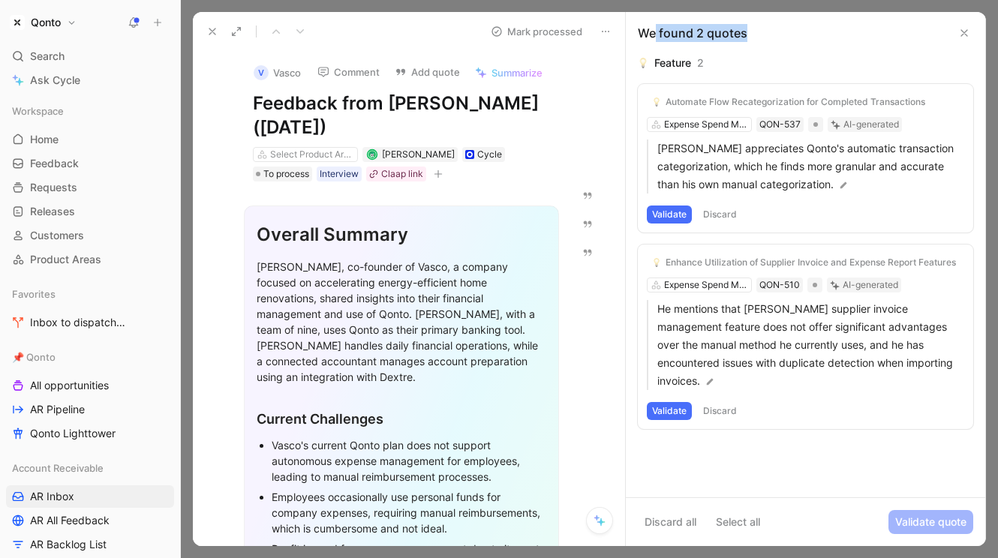
drag, startPoint x: 734, startPoint y: 32, endPoint x: 656, endPoint y: 32, distance: 77.3
click at [656, 32] on div "We found 2 quotes" at bounding box center [693, 33] width 110 height 18
click at [647, 32] on div "We found 2 quotes" at bounding box center [693, 33] width 110 height 18
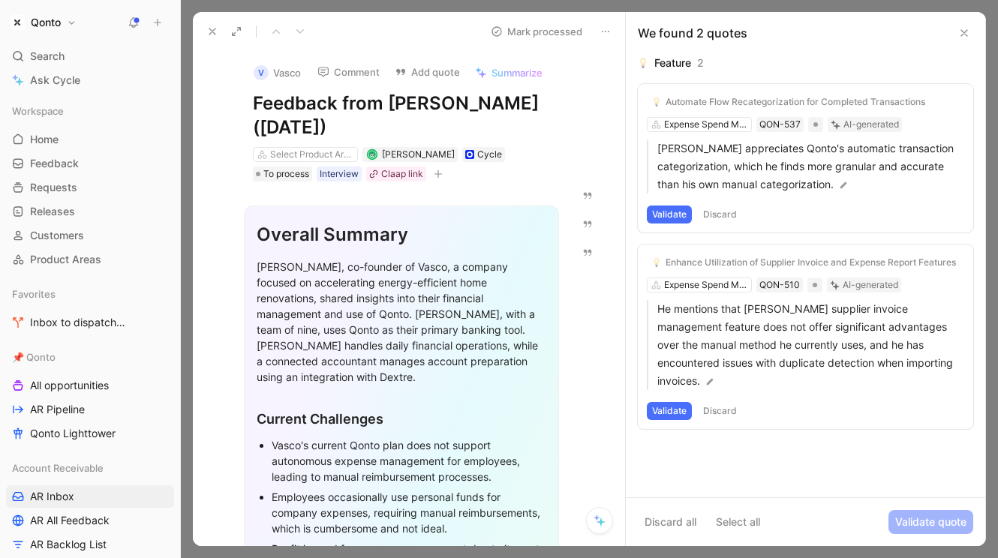
click at [660, 32] on div "We found 2 quotes" at bounding box center [693, 33] width 110 height 18
click at [763, 32] on div "We found 2 quotes" at bounding box center [805, 33] width 359 height 42
click at [737, 32] on div "We found 2 quotes" at bounding box center [693, 33] width 110 height 18
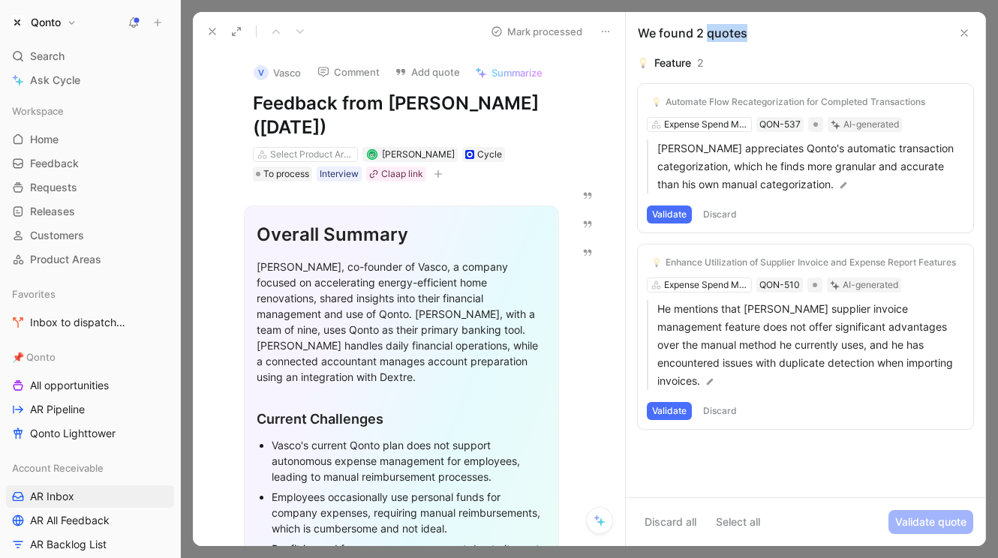
click at [737, 32] on div "We found 2 quotes" at bounding box center [693, 33] width 110 height 18
click at [709, 32] on div "We found 2 quotes" at bounding box center [693, 33] width 110 height 18
click at [701, 32] on div "We found 2 quotes" at bounding box center [693, 33] width 110 height 18
click at [700, 32] on div "We found 2 quotes" at bounding box center [693, 33] width 110 height 18
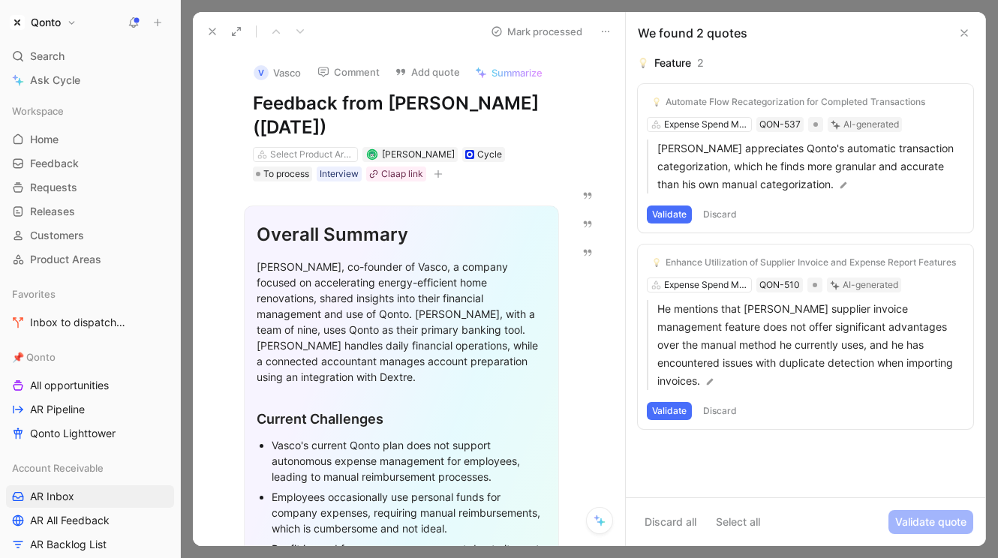
click at [692, 34] on div "We found 2 quotes" at bounding box center [693, 33] width 110 height 18
click at [695, 34] on div "We found 2 quotes" at bounding box center [693, 33] width 110 height 18
